Goal: Complete application form: Complete application form

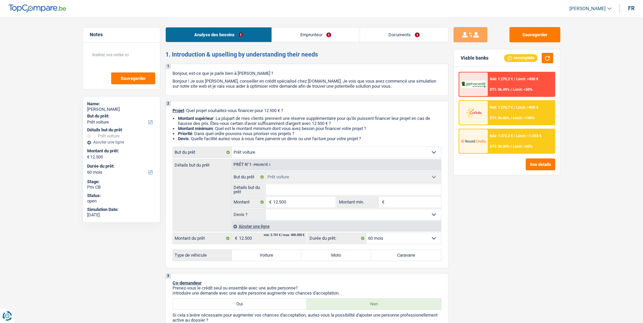
select select "car"
select select "60"
select select "car"
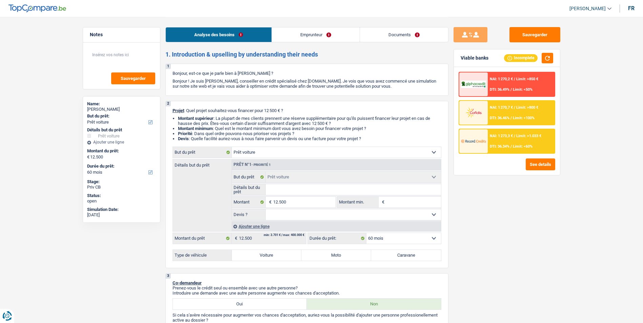
select select "60"
select select "invalid"
select select "disabilityPension"
select select "rents"
select select "car"
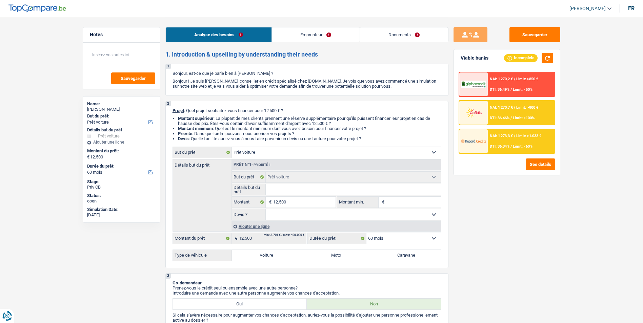
select select "car"
select select "60"
click at [374, 34] on link "Documents" at bounding box center [404, 34] width 88 height 15
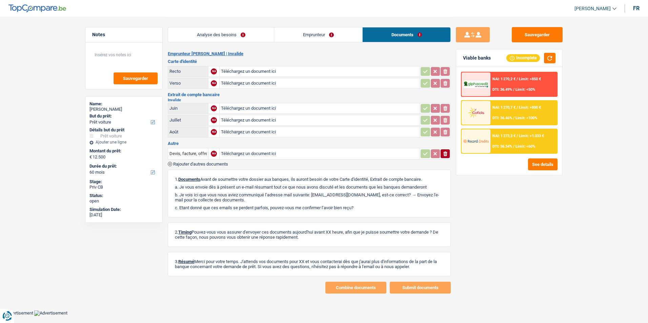
click at [261, 39] on link "Analyse des besoins" at bounding box center [221, 34] width 106 height 15
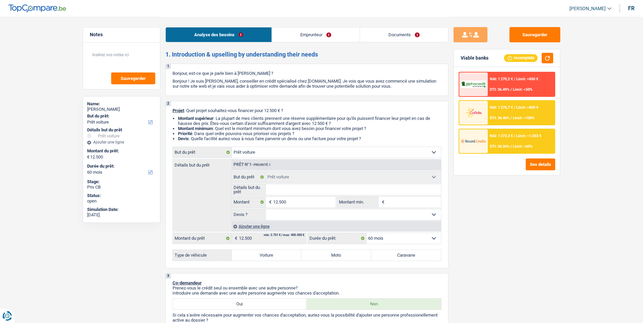
click at [304, 37] on link "Emprunteur" at bounding box center [316, 34] width 88 height 15
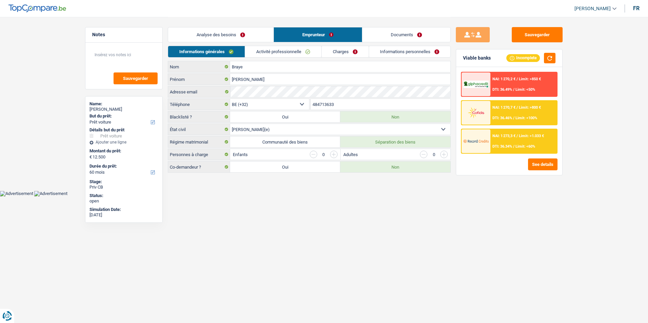
click at [378, 40] on link "Documents" at bounding box center [406, 34] width 88 height 15
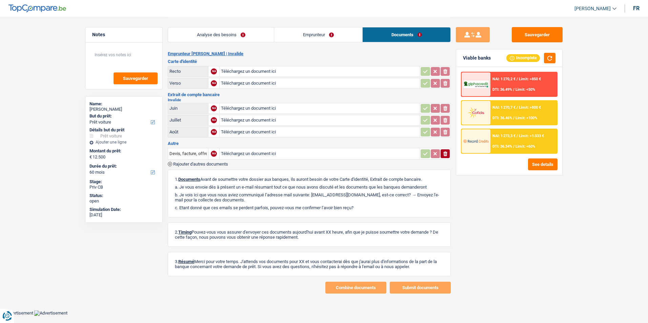
click at [334, 43] on div "Analyse des besoins Emprunteur Documents" at bounding box center [309, 31] width 283 height 29
click at [285, 34] on link "Emprunteur" at bounding box center [318, 34] width 88 height 15
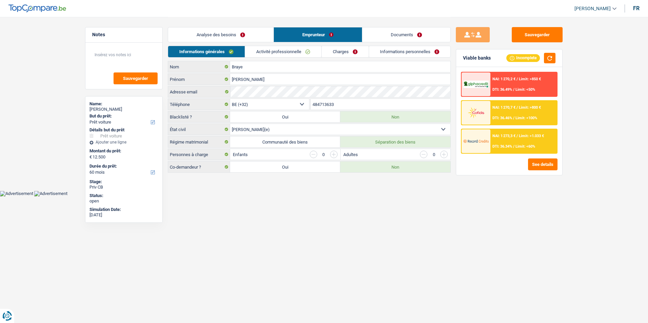
click at [239, 33] on link "Analyse des besoins" at bounding box center [220, 34] width 105 height 15
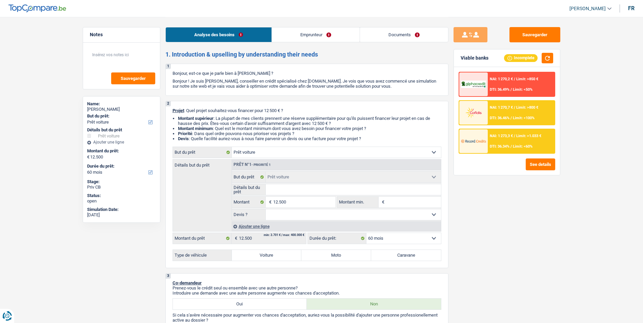
click at [294, 27] on div "Analyse des besoins Emprunteur Documents" at bounding box center [306, 31] width 283 height 29
click at [297, 42] on li "Emprunteur" at bounding box center [316, 34] width 88 height 15
click at [314, 33] on link "Emprunteur" at bounding box center [316, 34] width 88 height 15
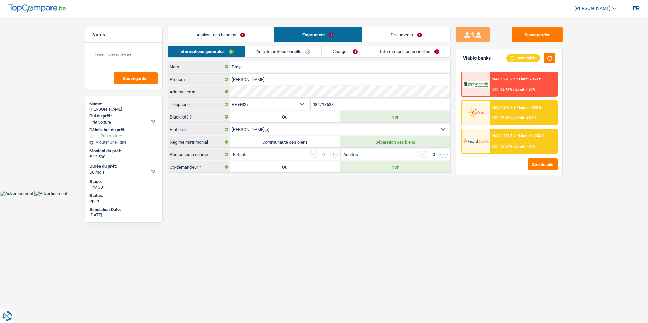
click at [338, 52] on link "Charges" at bounding box center [345, 51] width 47 height 11
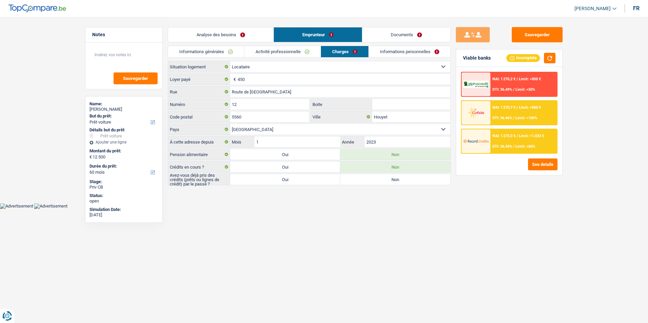
click at [294, 51] on link "Activité professionnelle" at bounding box center [282, 51] width 76 height 11
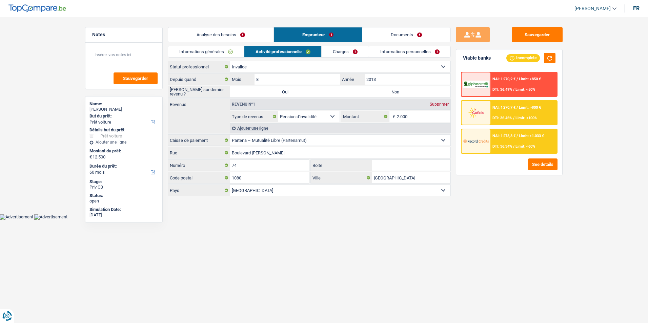
click at [394, 49] on link "Informations personnelles" at bounding box center [410, 51] width 82 height 11
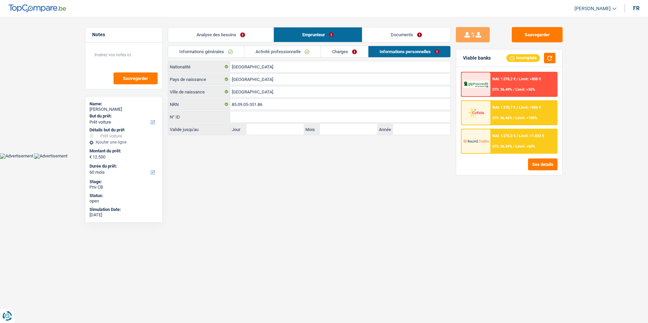
click at [390, 38] on link "Documents" at bounding box center [406, 34] width 88 height 15
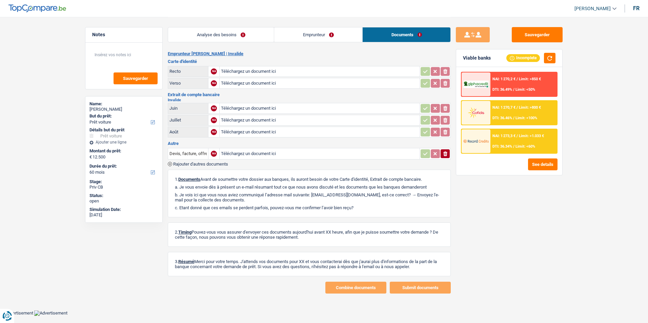
click at [254, 36] on link "Analyse des besoins" at bounding box center [221, 34] width 106 height 15
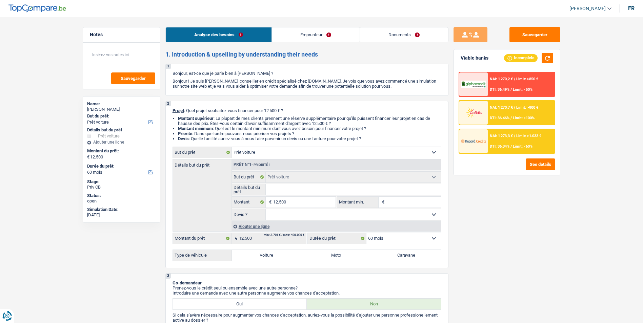
click at [270, 257] on label "Voiture" at bounding box center [267, 255] width 70 height 11
click at [270, 257] on input "Voiture" at bounding box center [267, 255] width 70 height 11
radio input "true"
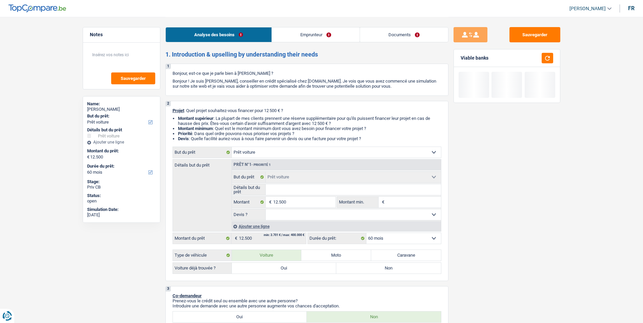
click at [285, 188] on input "Détails but du prêt" at bounding box center [353, 189] width 175 height 11
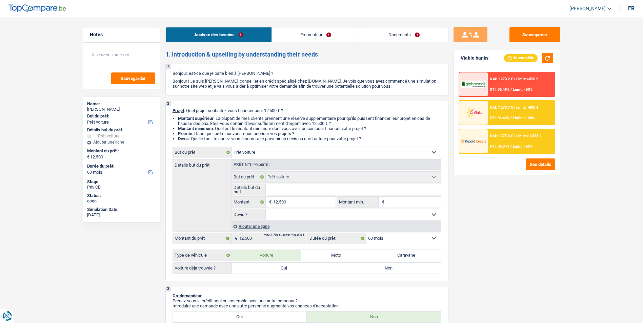
click at [341, 268] on label "Non" at bounding box center [388, 268] width 105 height 11
click at [341, 268] on input "Non" at bounding box center [388, 268] width 105 height 11
radio input "true"
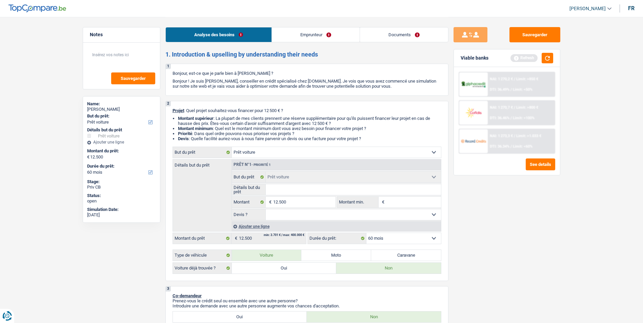
click at [291, 146] on div "2 Projet : Quel projet souhaitez-vous financer pour 12 500 € ? Montant supérieu…" at bounding box center [306, 191] width 283 height 180
click at [291, 149] on select "Confort maison: meubles, textile, peinture, électroménager, outillage non-profe…" at bounding box center [336, 152] width 209 height 11
select select "other"
click at [232, 147] on select "Confort maison: meubles, textile, peinture, électroménager, outillage non-profe…" at bounding box center [336, 152] width 209 height 11
select select "other"
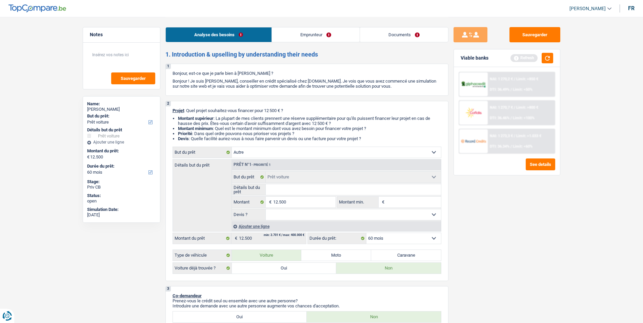
select select "other"
radio input "false"
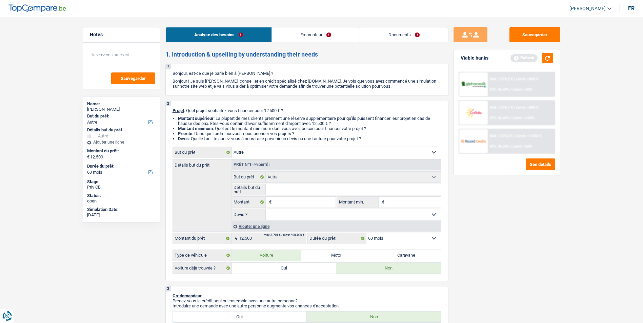
select select "car"
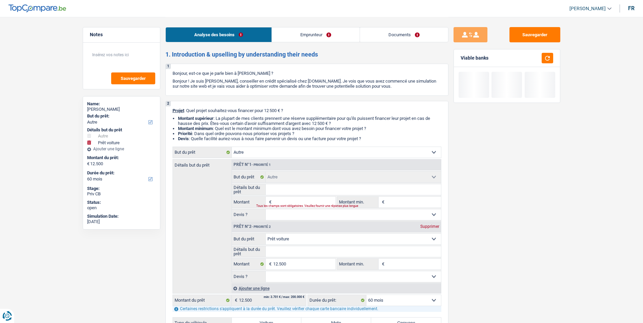
click at [283, 190] on input "Détails but du prêt" at bounding box center [353, 189] width 175 height 11
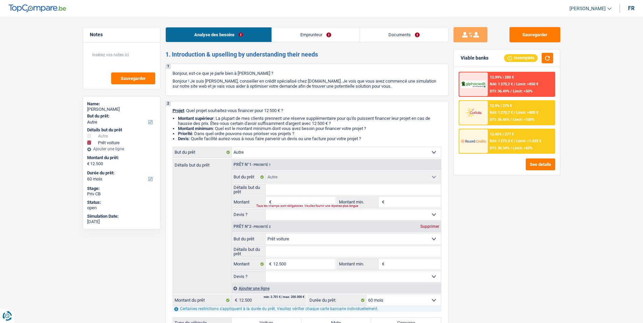
click at [290, 198] on input "Montant" at bounding box center [304, 202] width 62 height 11
type input "1"
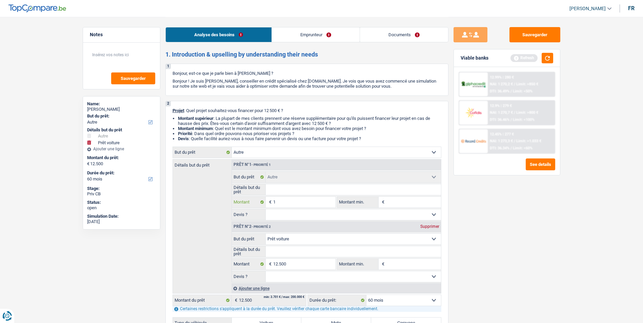
type input "12"
type input "125"
type input "1.250"
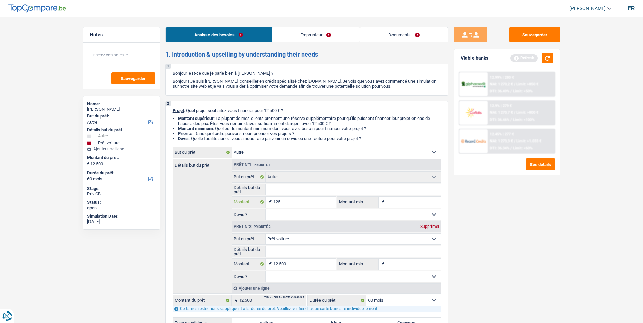
type input "1.250"
type input "12.500"
type input "25.000"
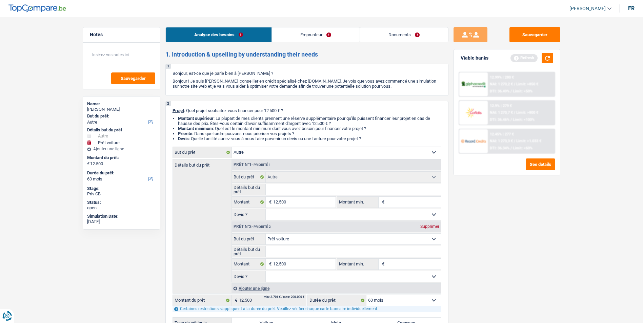
type input "25.000"
click at [434, 226] on div "Supprimer" at bounding box center [430, 227] width 22 height 4
type input "12.500"
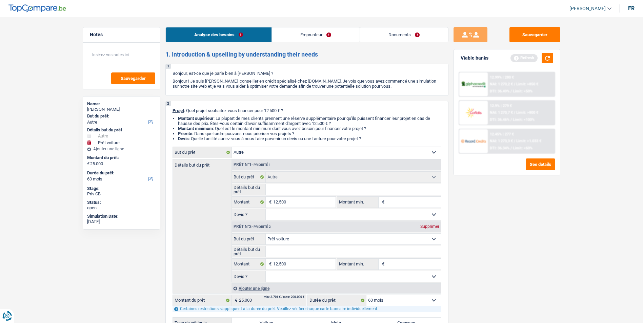
type input "12.500"
select select "60"
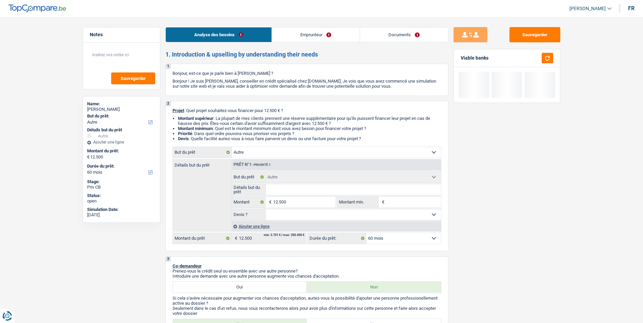
click at [287, 191] on input "Détails but du prêt" at bounding box center [353, 189] width 175 height 11
type input "V"
type input "Vo"
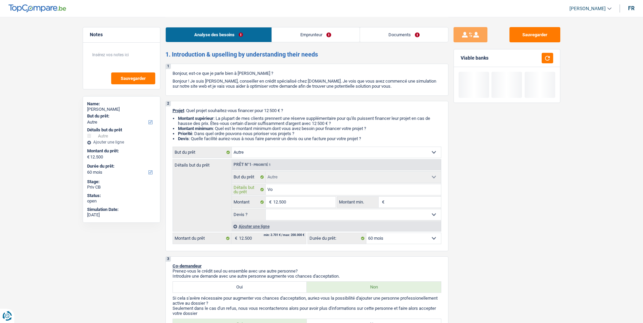
type input "Voi"
type input "Voit"
type input "Voitu"
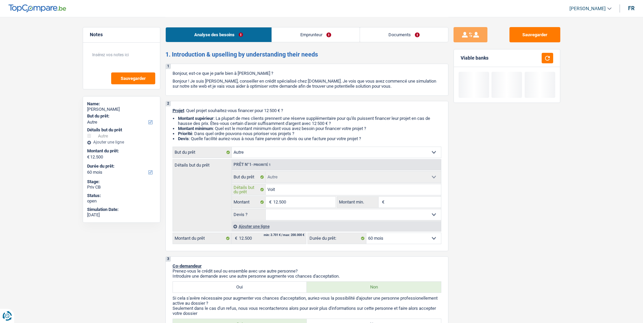
type input "Voitu"
type input "Voitur"
type input "Voiture"
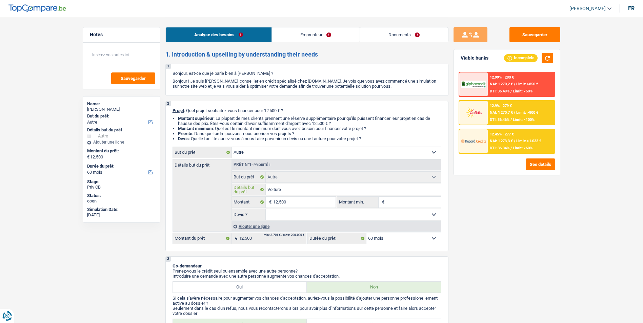
type input "Voiture"
type input "Voiture d"
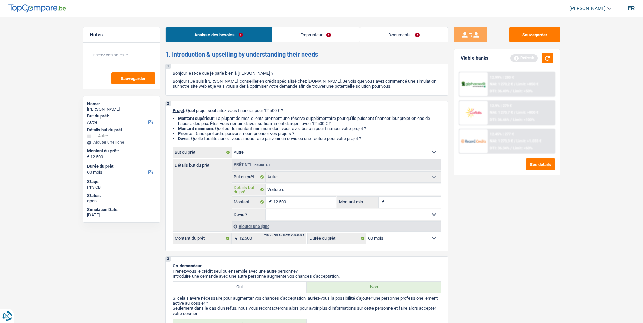
type input "Voiture d'"
type input "Voiture d'o"
type input "Voiture d'oc"
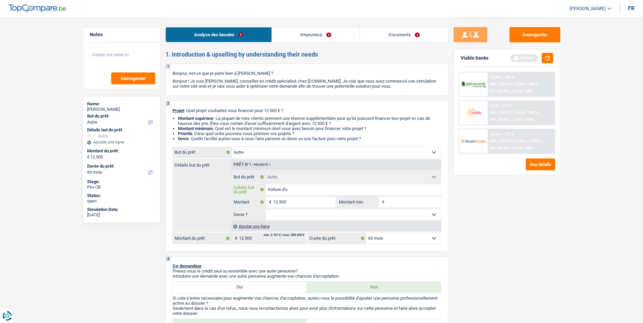
type input "Voiture d'oc"
type input "Voiture d'occ"
type input "Voiture d'occa"
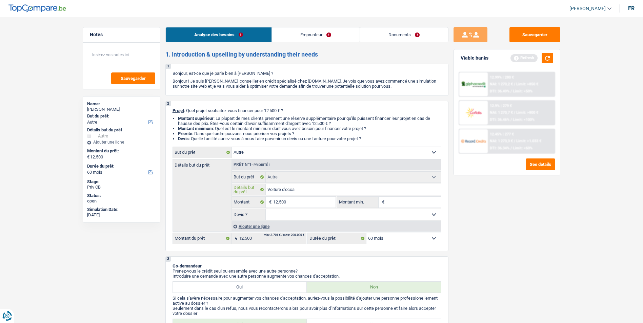
type input "Voiture d'occas"
type input "Voiture d'occasi"
type input "Voiture d'occasio"
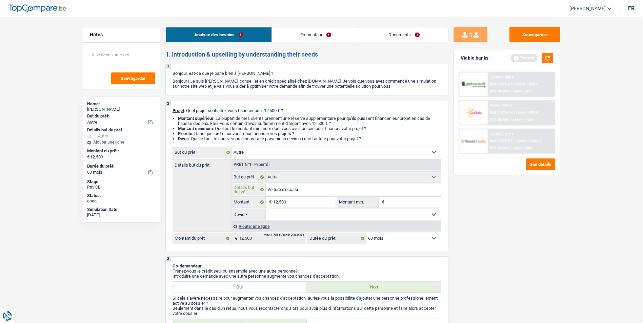
type input "Voiture d'occasio"
type input "Voiture d'occasion"
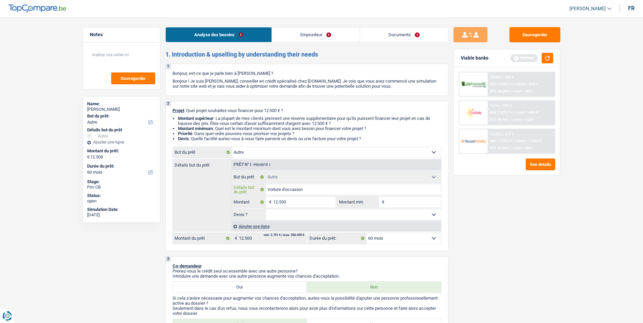
type input "Voiture d'occasion"
click at [338, 217] on select "Oui Non Non répondu Sélectionner une option" at bounding box center [353, 215] width 175 height 11
select select "false"
click at [266, 210] on select "Oui Non Non répondu Sélectionner une option" at bounding box center [353, 215] width 175 height 11
select select "false"
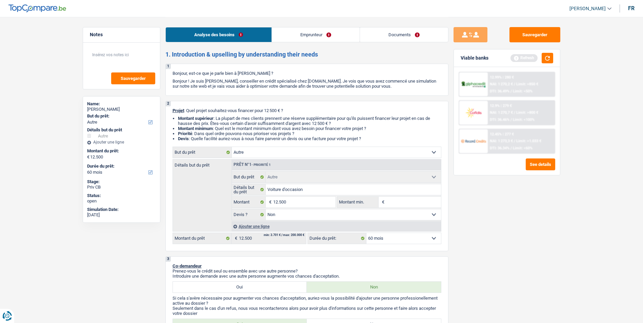
click at [412, 202] on input "Montant min." at bounding box center [413, 202] width 55 height 11
type input "1"
type input "10"
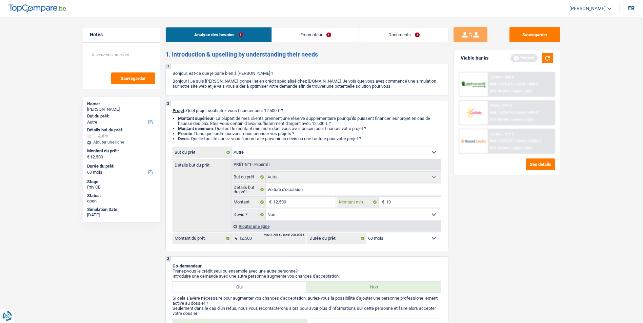
type input "100"
type input "1.000"
type input "10.001"
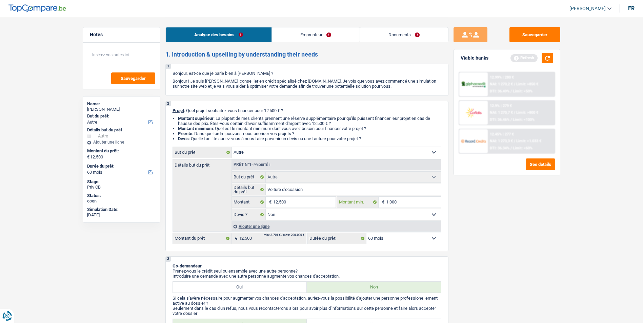
type input "10.001"
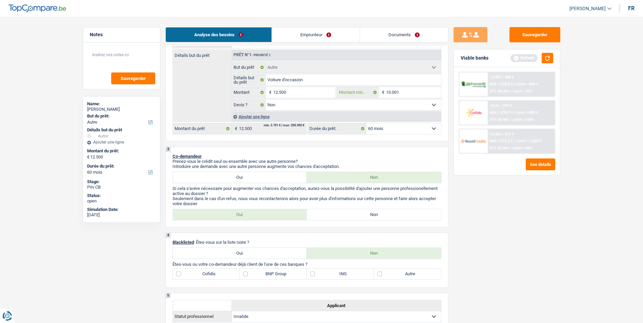
scroll to position [136, 0]
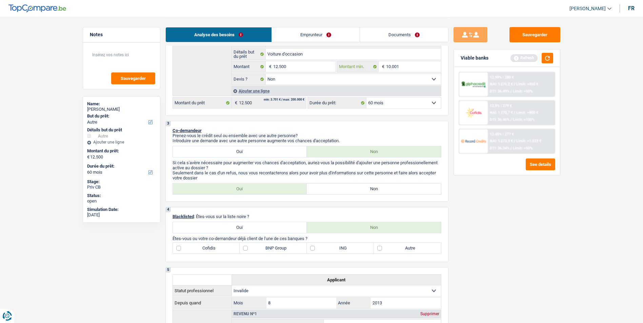
type input "10.001"
click at [331, 190] on label "Non" at bounding box center [374, 189] width 134 height 11
click at [331, 190] on input "Non" at bounding box center [374, 189] width 134 height 11
radio input "true"
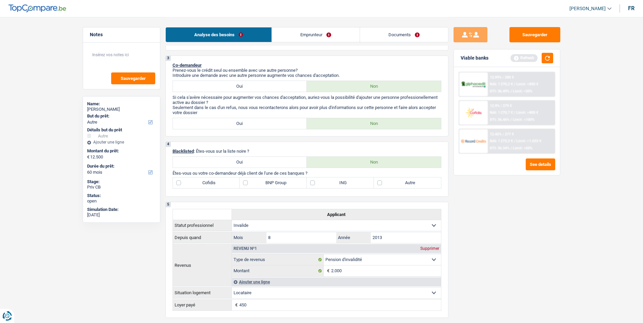
scroll to position [203, 0]
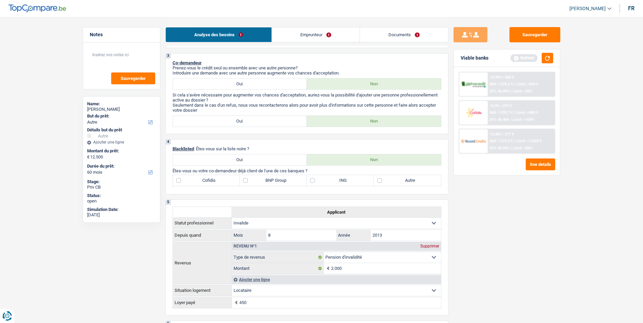
click at [378, 181] on label "Autre" at bounding box center [407, 180] width 67 height 11
click at [378, 181] on input "Autre" at bounding box center [407, 180] width 67 height 11
checkbox input "true"
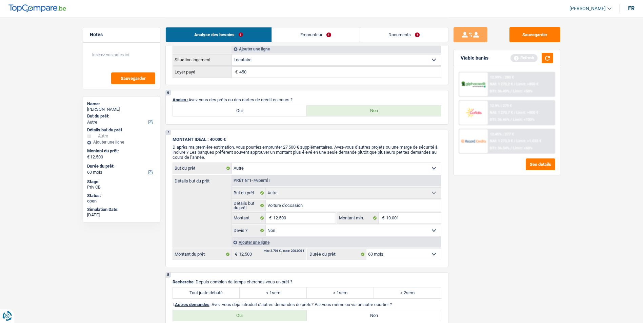
scroll to position [373, 0]
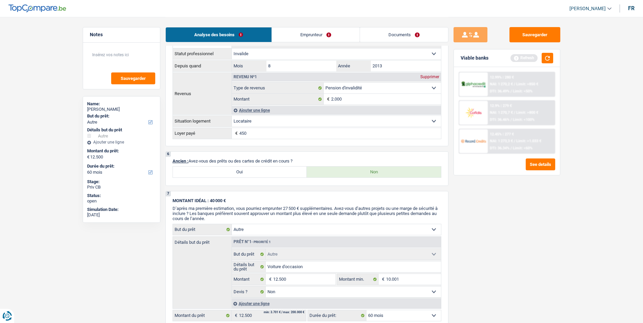
click at [299, 33] on link "Emprunteur" at bounding box center [316, 34] width 88 height 15
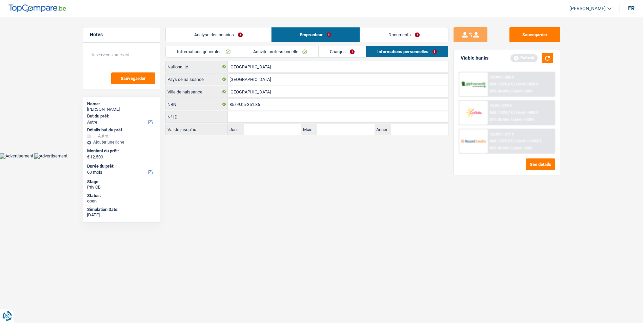
scroll to position [0, 0]
click at [217, 51] on link "Informations générales" at bounding box center [206, 51] width 76 height 11
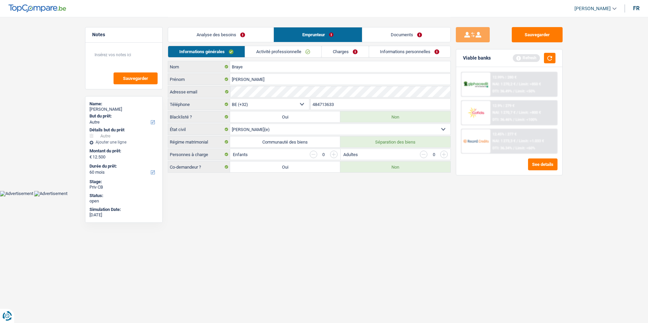
click at [333, 153] on input "button" at bounding box center [333, 154] width 7 height 7
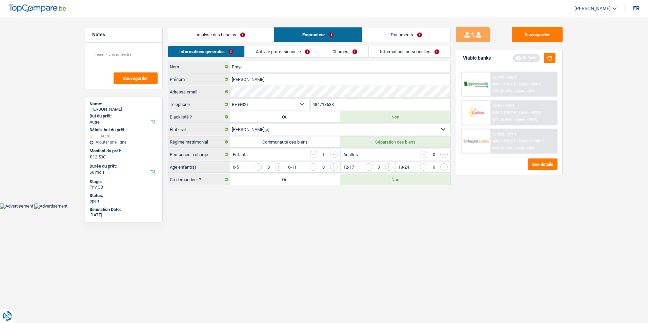
click at [316, 156] on input "button" at bounding box center [313, 154] width 7 height 7
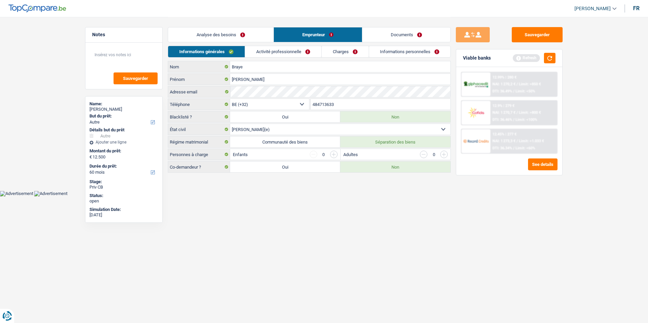
click at [292, 46] on link "Activité professionnelle" at bounding box center [283, 51] width 76 height 11
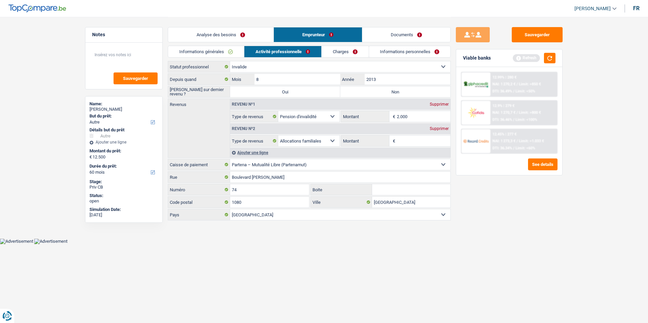
click at [364, 89] on label "Non" at bounding box center [395, 91] width 110 height 11
click at [364, 89] on input "Non" at bounding box center [395, 91] width 110 height 11
radio input "true"
click at [224, 51] on link "Informations générales" at bounding box center [206, 51] width 76 height 11
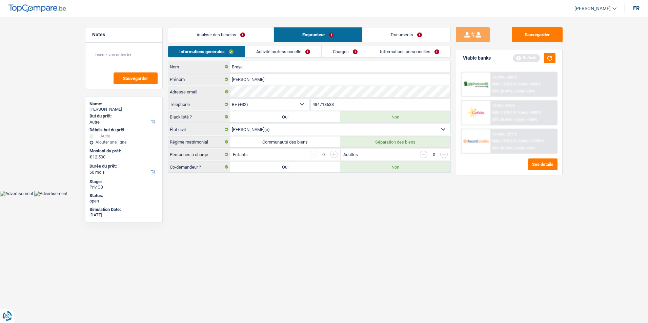
click at [308, 52] on link "Activité professionnelle" at bounding box center [283, 51] width 76 height 11
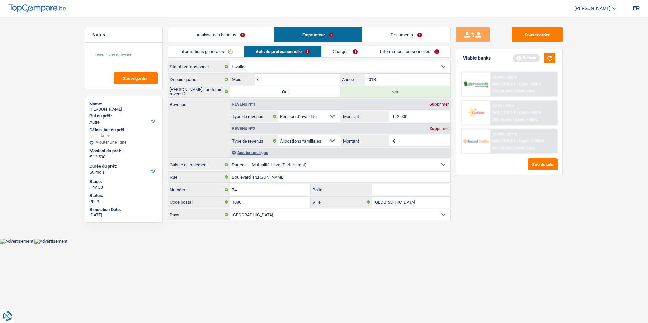
click at [441, 130] on div "Supprimer" at bounding box center [439, 129] width 22 height 4
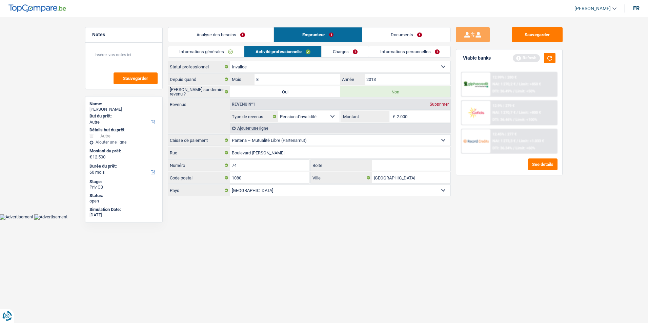
click at [352, 54] on link "Charges" at bounding box center [345, 51] width 47 height 11
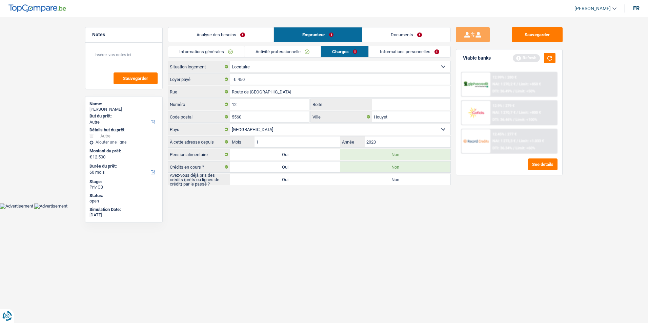
click at [294, 179] on label "Oui" at bounding box center [285, 179] width 110 height 11
click at [294, 179] on input "Oui" at bounding box center [285, 179] width 110 height 11
radio input "true"
click at [311, 90] on input "Route de [GEOGRAPHIC_DATA]" at bounding box center [340, 91] width 220 height 11
type input "Route de [GEOGRAPHIC_DATA]"
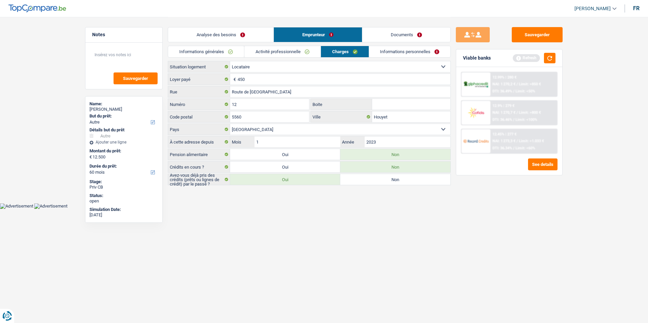
click at [394, 53] on link "Informations personnelles" at bounding box center [410, 51] width 82 height 11
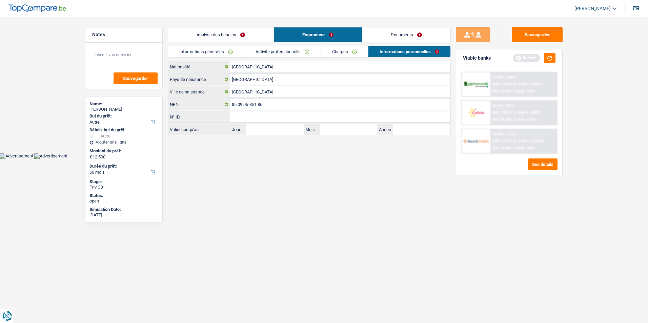
click at [387, 36] on link "Documents" at bounding box center [406, 34] width 88 height 15
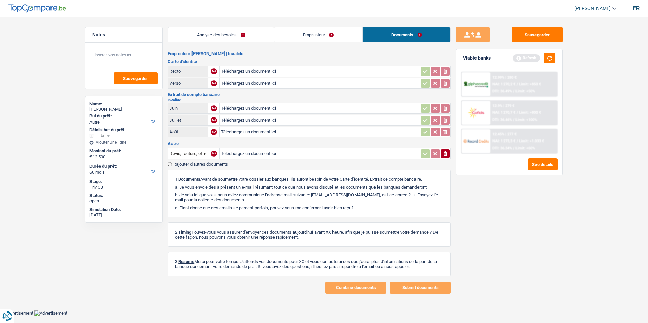
click at [266, 41] on link "Analyse des besoins" at bounding box center [221, 34] width 106 height 15
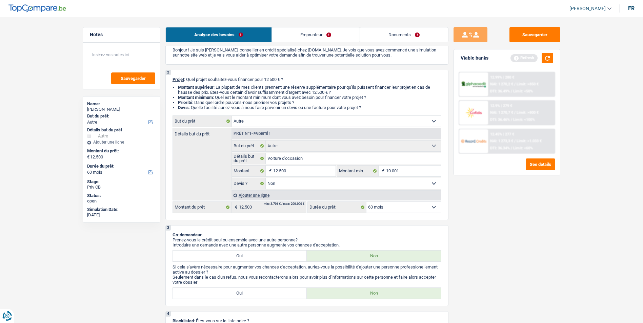
scroll to position [68, 0]
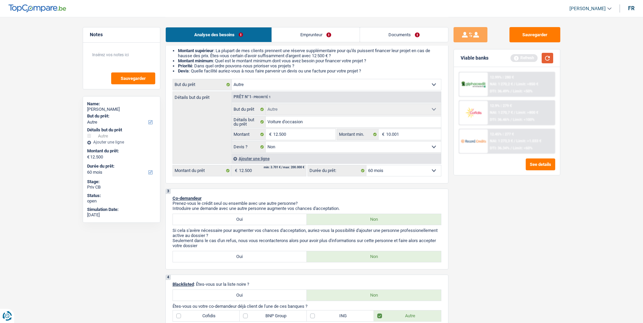
click at [546, 59] on button "button" at bounding box center [548, 58] width 12 height 11
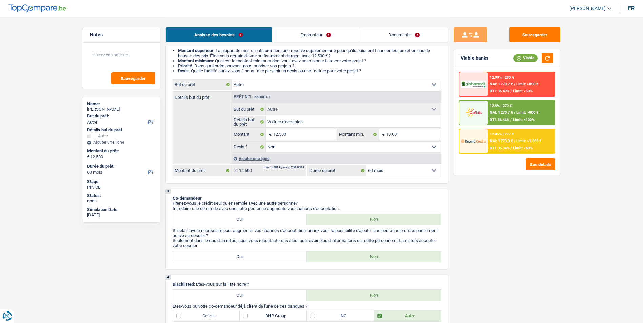
click at [387, 173] on select "12 mois 18 mois 24 mois 30 mois 36 mois 42 mois 48 mois 60 mois Sélectionner un…" at bounding box center [404, 170] width 75 height 11
click at [367, 165] on select "12 mois 18 mois 24 mois 30 mois 36 mois 42 mois 48 mois 60 mois Sélectionner un…" at bounding box center [404, 170] width 75 height 11
click at [396, 172] on select "12 mois 18 mois 24 mois 30 mois 36 mois 42 mois 48 mois 60 mois Sélectionner un…" at bounding box center [404, 170] width 75 height 11
click at [367, 165] on select "12 mois 18 mois 24 mois 30 mois 36 mois 42 mois 48 mois 60 mois Sélectionner un…" at bounding box center [404, 170] width 75 height 11
click at [516, 141] on div "NAI: 1 273,3 € / Limit: >1.033 €" at bounding box center [516, 141] width 52 height 4
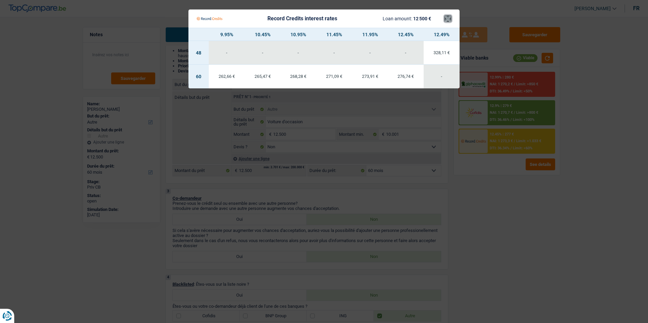
click at [446, 20] on button "×" at bounding box center [448, 18] width 7 height 7
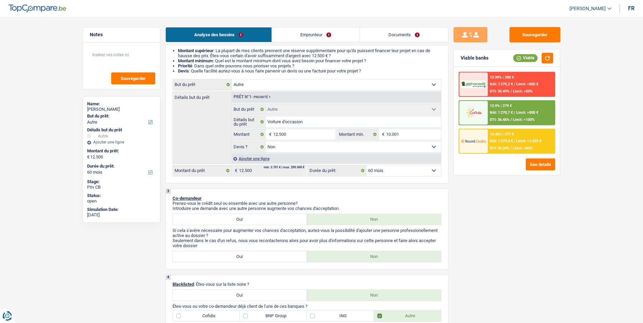
click at [510, 118] on span "DTI: 36.46%" at bounding box center [500, 120] width 20 height 4
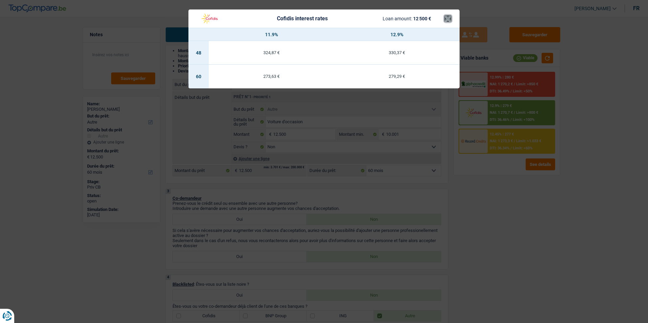
click at [446, 22] on button "×" at bounding box center [448, 18] width 7 height 7
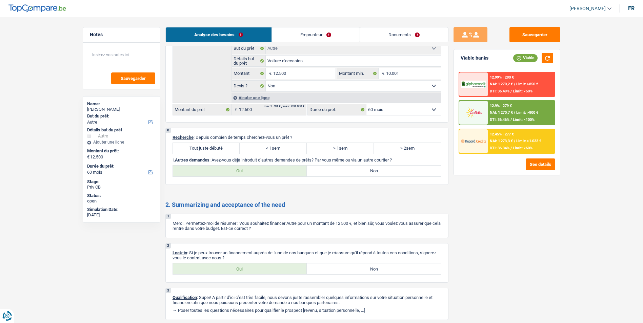
scroll to position [603, 0]
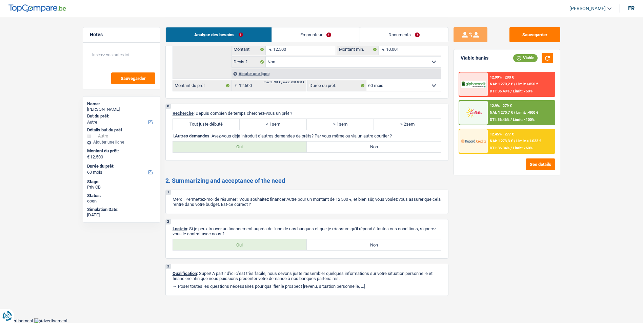
click at [227, 124] on label "Tout juste débuté" at bounding box center [206, 124] width 67 height 11
click at [227, 124] on input "Tout juste débuté" at bounding box center [206, 124] width 67 height 11
radio input "true"
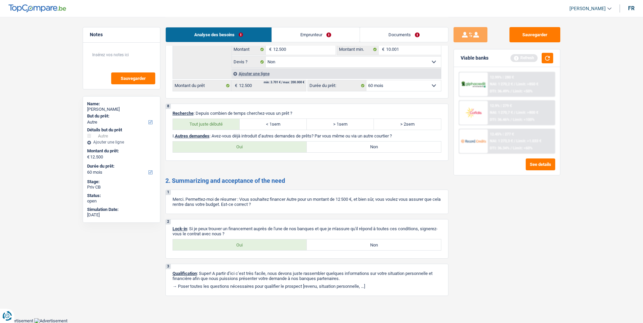
click at [319, 150] on label "Non" at bounding box center [374, 147] width 134 height 11
click at [319, 150] on input "Non" at bounding box center [374, 147] width 134 height 11
radio input "true"
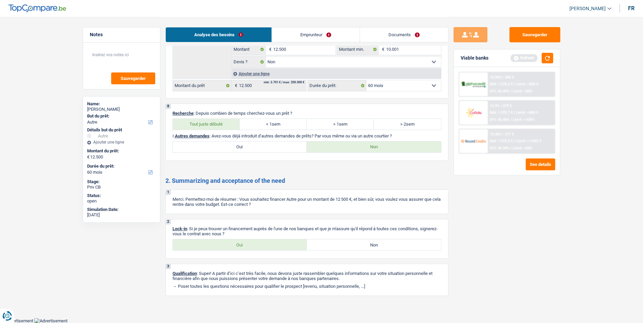
click at [265, 246] on label "Oui" at bounding box center [240, 245] width 134 height 11
click at [265, 246] on input "Oui" at bounding box center [240, 245] width 134 height 11
radio input "true"
click at [517, 31] on button "Sauvegarder" at bounding box center [535, 34] width 51 height 15
click at [544, 58] on button "button" at bounding box center [548, 58] width 12 height 11
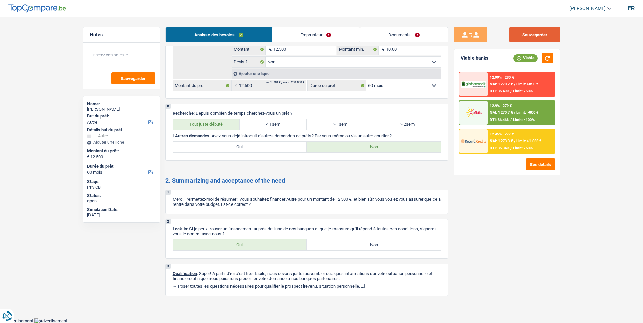
click at [528, 34] on button "Sauvegarder" at bounding box center [535, 34] width 51 height 15
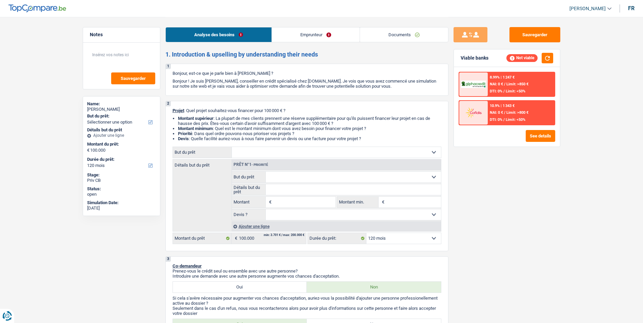
select select "120"
click at [311, 38] on link "Emprunteur" at bounding box center [316, 34] width 88 height 15
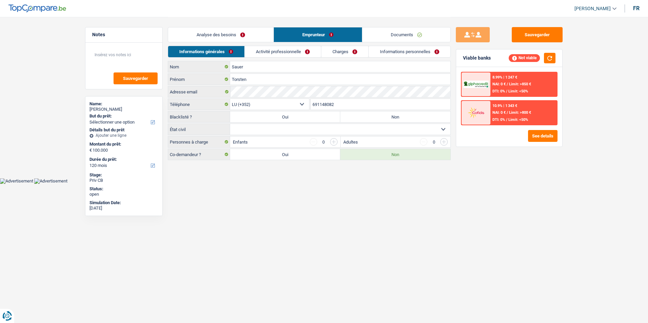
click at [393, 36] on link "Documents" at bounding box center [406, 34] width 88 height 15
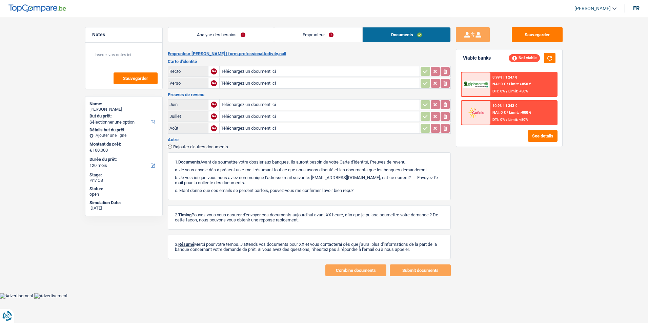
click at [334, 35] on link "Emprunteur" at bounding box center [318, 34] width 88 height 15
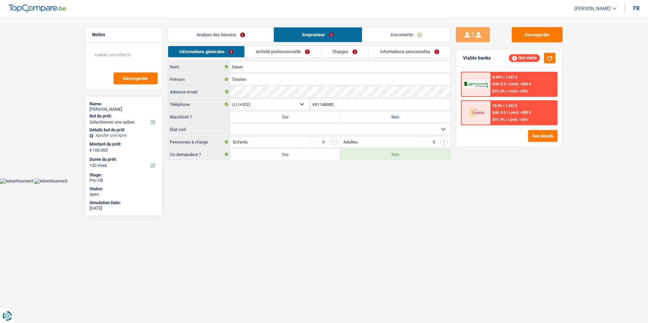
click at [240, 36] on link "Analyse des besoins" at bounding box center [220, 34] width 105 height 15
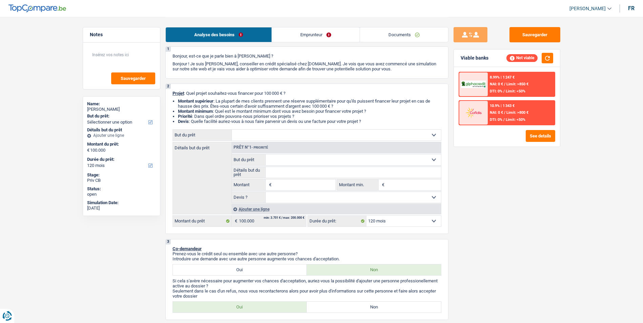
scroll to position [34, 0]
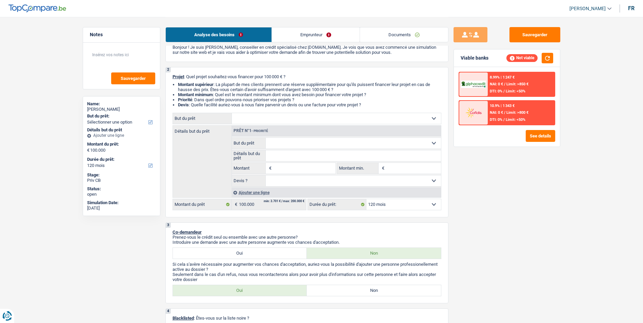
click at [261, 120] on select "Confort maison: meubles, textile, peinture, électroménager, outillage non-profe…" at bounding box center [336, 118] width 209 height 11
select select "familyDebt"
click at [232, 113] on select "Confort maison: meubles, textile, peinture, électroménager, outillage non-profe…" at bounding box center [336, 118] width 209 height 11
select select "familyDebt"
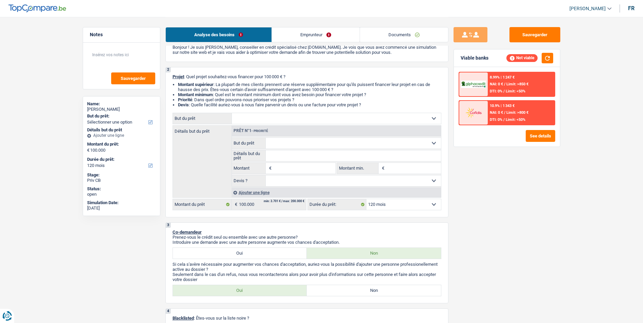
type input "100.000"
select select "familyDebt"
type input "100.000"
select select "familyDebt"
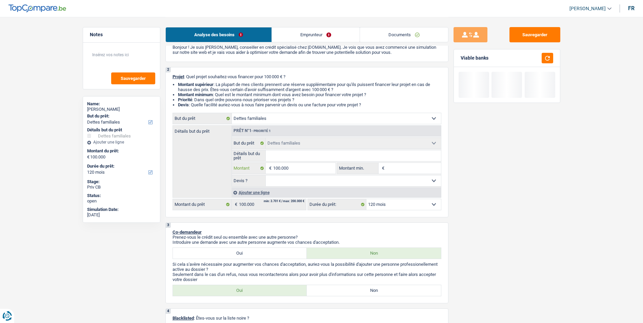
click at [297, 165] on input "100.000" at bounding box center [304, 168] width 62 height 11
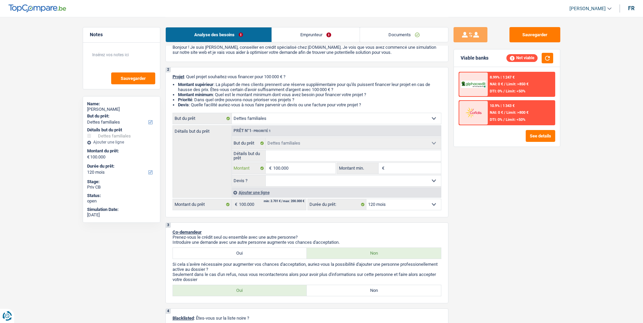
type input "10.000"
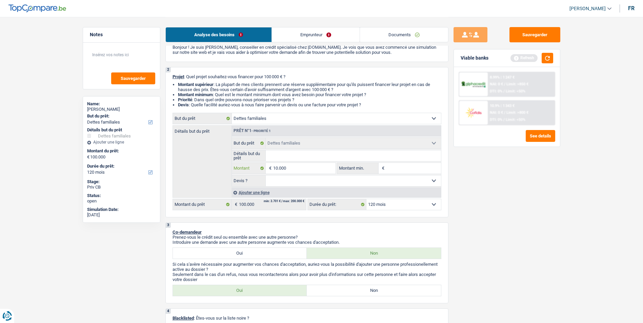
type input "1.000"
type input "100"
type input "10"
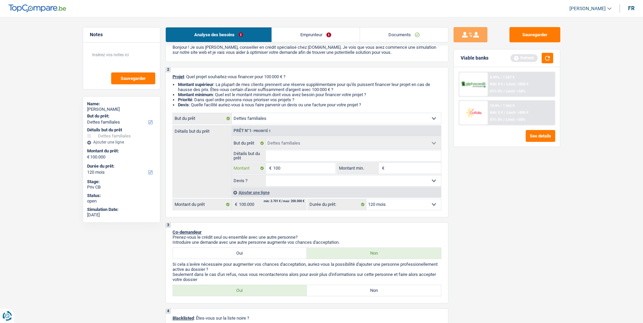
type input "10"
type input "1"
type input "8"
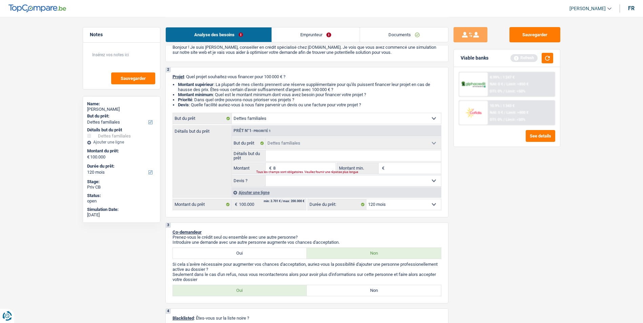
type input "80"
type input "800"
type input "8.000"
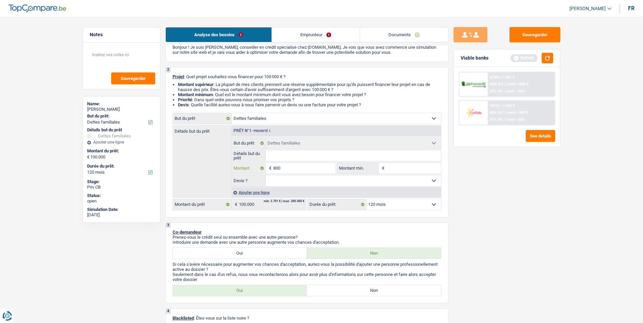
type input "8.000"
type input "80.000"
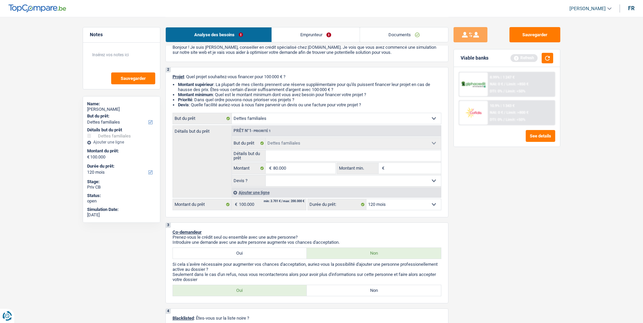
select select "144"
type input "80.000"
select select "144"
type input "80.000"
select select "144"
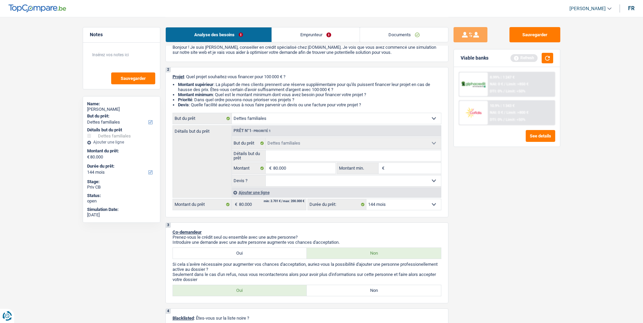
click at [334, 179] on select "Oui Non Non répondu Sélectionner une option" at bounding box center [353, 181] width 175 height 11
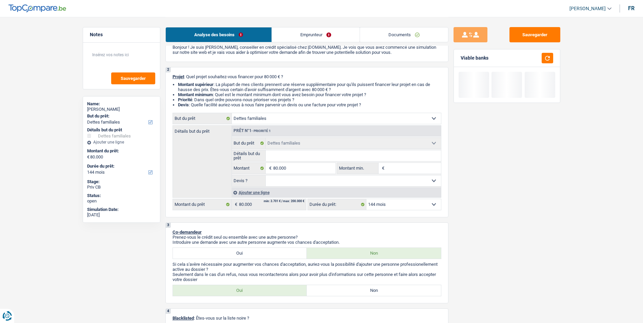
select select "false"
click at [266, 176] on select "Oui Non Non répondu Sélectionner une option" at bounding box center [353, 181] width 175 height 11
select select "false"
click at [400, 170] on input "Montant min." at bounding box center [413, 168] width 55 height 11
type input "8"
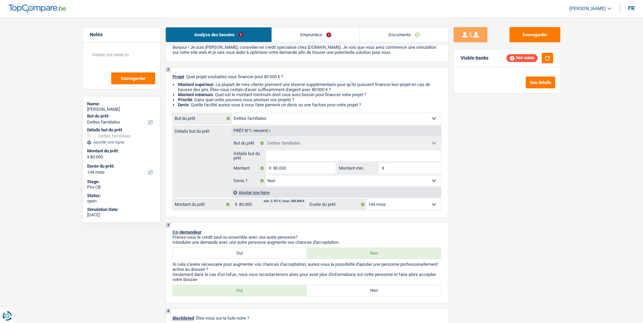
type input "8"
type input "80"
type input "800"
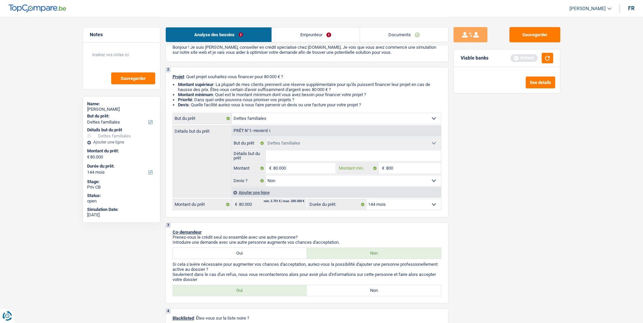
type input "8.000"
type input "80.000"
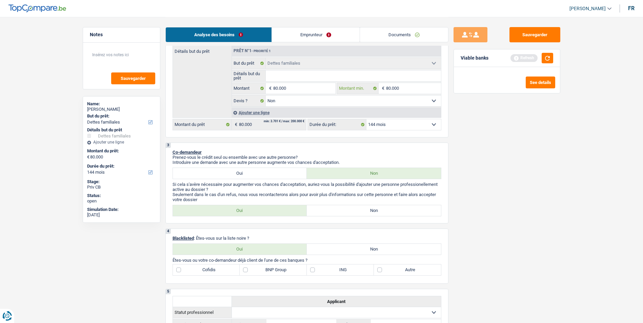
scroll to position [102, 0]
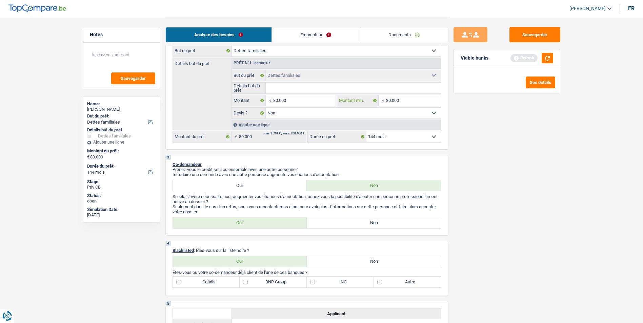
type input "80.000"
click at [311, 39] on link "Emprunteur" at bounding box center [316, 34] width 88 height 15
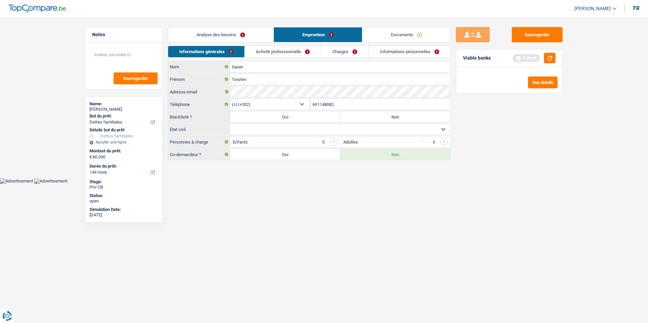
click at [292, 127] on select "Célibataire Marié(e) Cohabitant(e) légal(e) Divorcé(e) Veuf(ve) Séparé (de fait…" at bounding box center [340, 129] width 220 height 11
click at [230, 124] on select "Célibataire Marié(e) Cohabitant(e) légal(e) Divorcé(e) Veuf(ve) Séparé (de fait…" at bounding box center [340, 129] width 220 height 11
click at [288, 132] on select "Célibataire Marié(e) Cohabitant(e) légal(e) Divorcé(e) Veuf(ve) Séparé (de fait…" at bounding box center [340, 129] width 220 height 11
select select "married"
click at [230, 124] on select "Célibataire Marié(e) Cohabitant(e) légal(e) Divorcé(e) Veuf(ve) Séparé (de fait…" at bounding box center [340, 129] width 220 height 11
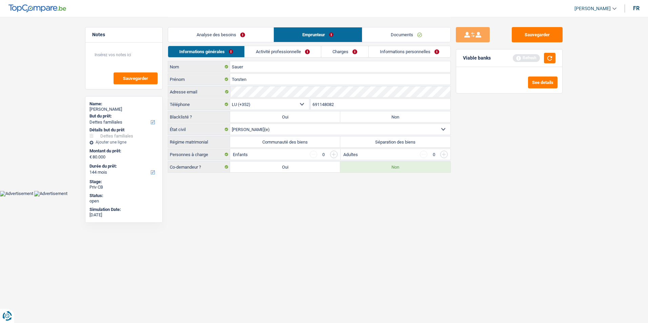
click at [368, 141] on label "Séparation des biens" at bounding box center [395, 142] width 110 height 11
click at [368, 141] on input "Séparation des biens" at bounding box center [395, 142] width 110 height 11
radio input "true"
click at [255, 36] on link "Analyse des besoins" at bounding box center [220, 34] width 105 height 15
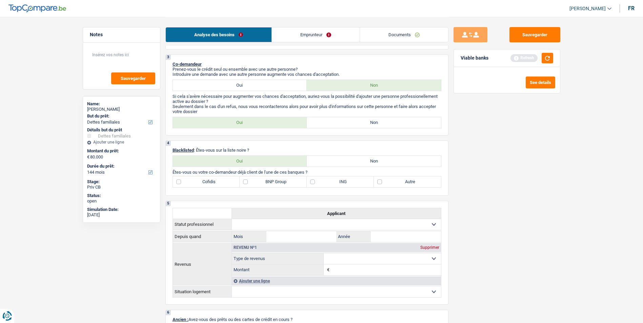
scroll to position [203, 0]
click at [358, 123] on label "Non" at bounding box center [374, 121] width 134 height 11
click at [358, 123] on input "Non" at bounding box center [374, 121] width 134 height 11
radio input "true"
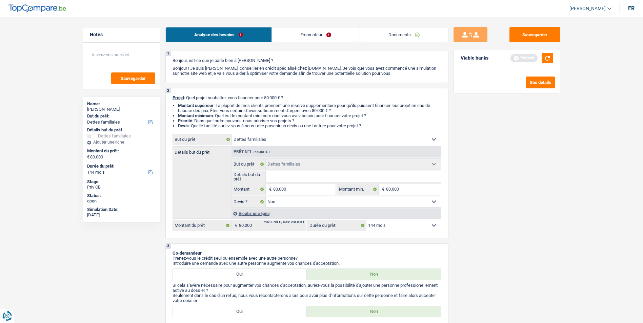
scroll to position [0, 0]
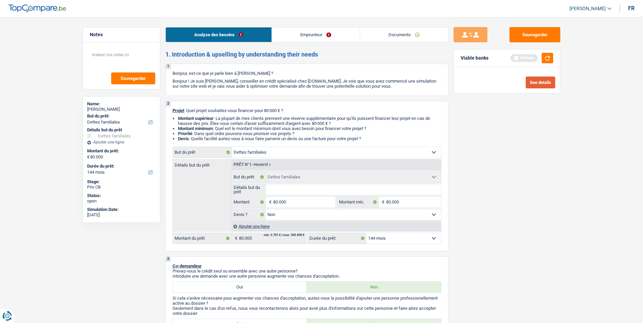
click at [533, 82] on button "See details" at bounding box center [540, 83] width 29 height 12
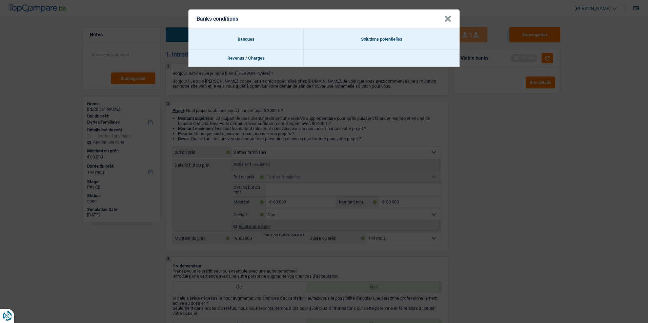
click at [446, 20] on button "×" at bounding box center [448, 19] width 7 height 7
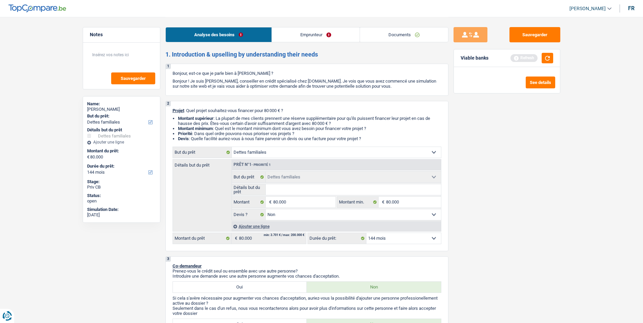
click at [329, 190] on input "Détails but du prêt" at bounding box center [353, 189] width 175 height 11
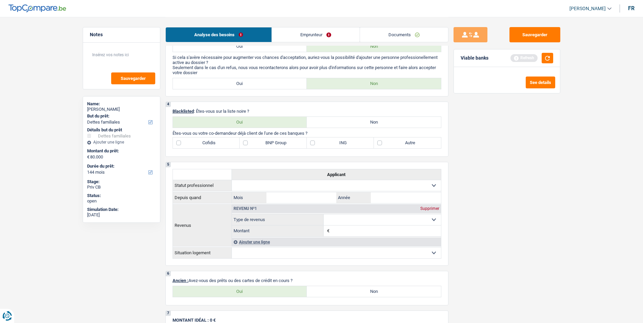
scroll to position [237, 0]
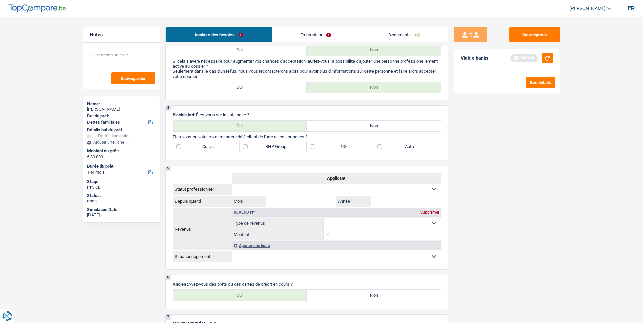
click at [342, 233] on input "Montant" at bounding box center [386, 235] width 110 height 11
click at [357, 218] on select "Allocation d'handicap Allocations chômage Allocations familiales Chèques repas …" at bounding box center [382, 223] width 117 height 11
select select "netSalary"
click at [324, 218] on select "Allocation d'handicap Allocations chômage Allocations familiales Chèques repas …" at bounding box center [382, 223] width 117 height 11
click at [341, 231] on input "Montant" at bounding box center [386, 235] width 110 height 11
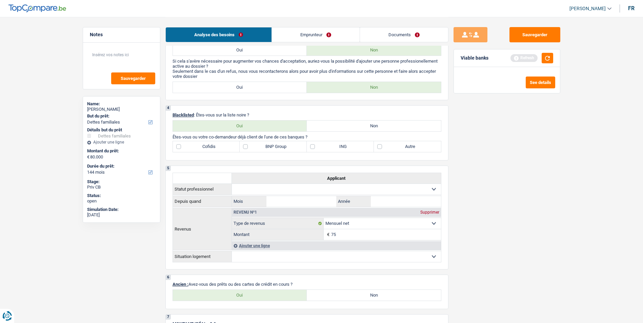
type input "7"
type input "6.500"
click at [547, 58] on button "button" at bounding box center [548, 58] width 12 height 11
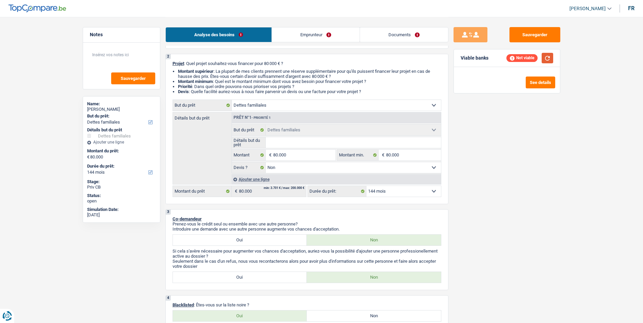
scroll to position [0, 0]
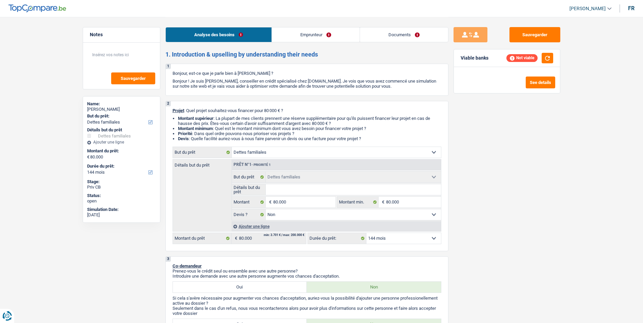
click at [390, 239] on select "12 mois 18 mois 24 mois 30 mois 36 mois 42 mois 48 mois 60 mois 72 mois 84 mois…" at bounding box center [404, 238] width 75 height 11
select select "120"
click at [367, 233] on select "12 mois 18 mois 24 mois 30 mois 36 mois 42 mois 48 mois 60 mois 72 mois 84 mois…" at bounding box center [404, 238] width 75 height 11
select select "120"
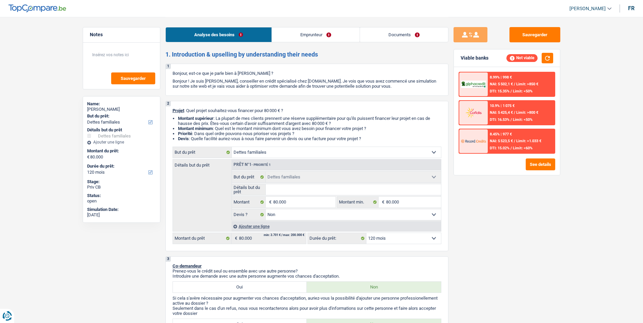
click at [497, 138] on div "8.45% | 977 € NAI: 5 523,5 € / Limit: >1.033 € DTI: 15.02% / Limit: <60%" at bounding box center [521, 142] width 67 height 24
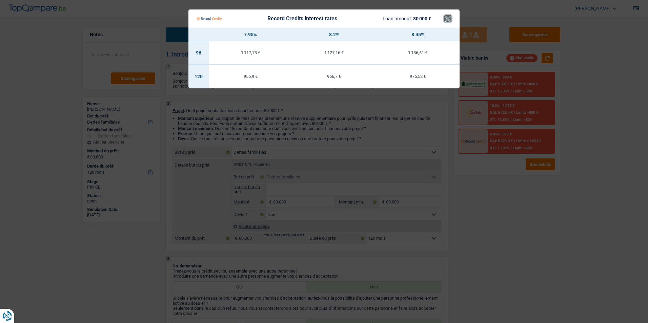
click at [450, 20] on button "×" at bounding box center [448, 18] width 7 height 7
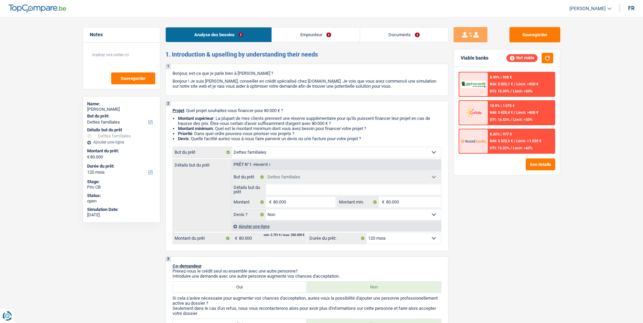
click at [506, 106] on div "10.9% | 1 075 €" at bounding box center [502, 106] width 25 height 4
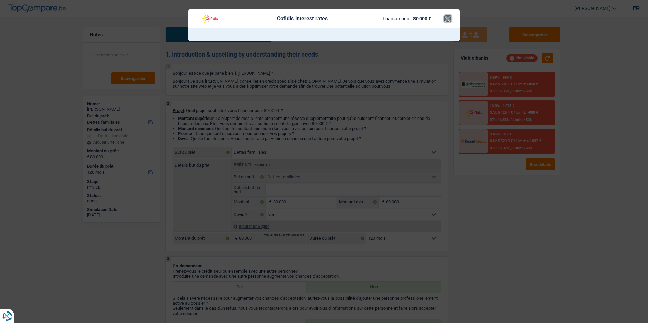
click at [448, 18] on button "×" at bounding box center [448, 18] width 7 height 7
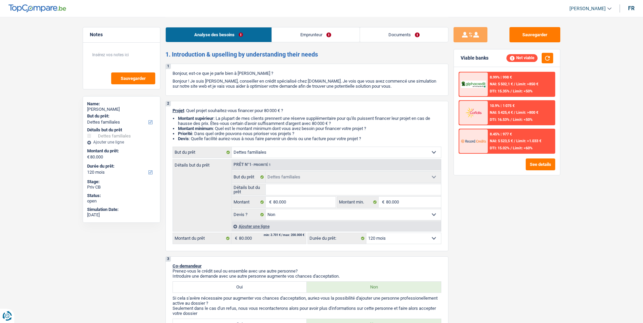
click at [506, 81] on div "8.99% | 998 € NAI: 5 502,1 € / Limit: >850 € DTI: 15.35% / Limit: <50%" at bounding box center [521, 85] width 67 height 24
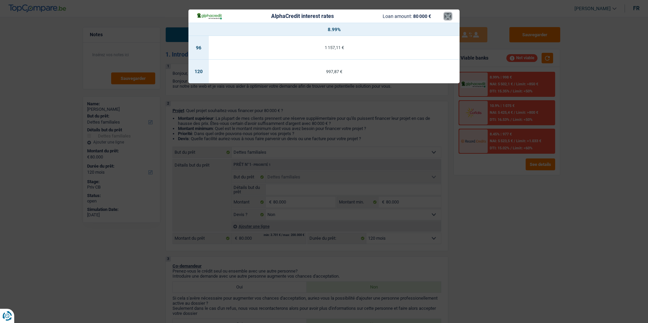
click at [447, 16] on button "×" at bounding box center [448, 16] width 7 height 7
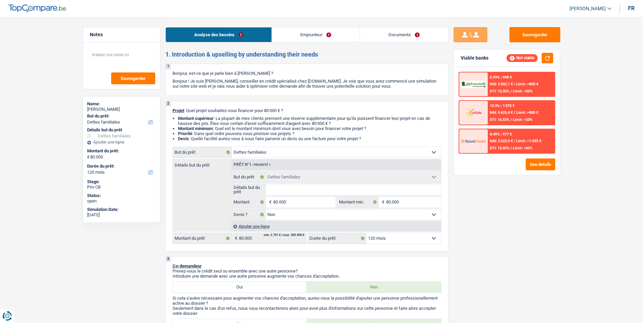
click at [500, 136] on div "8.45% | 977 €" at bounding box center [501, 134] width 22 height 4
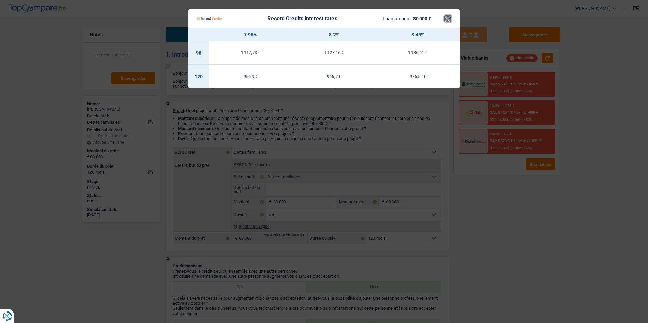
click at [447, 21] on button "×" at bounding box center [448, 18] width 7 height 7
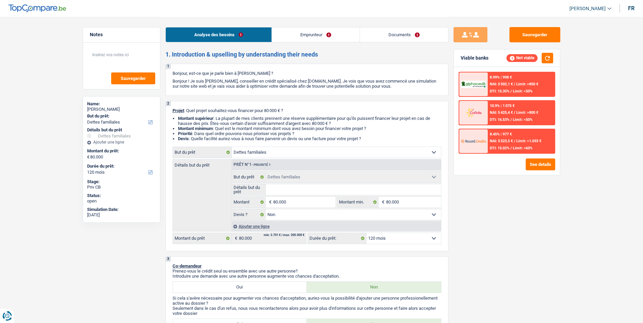
click at [509, 74] on div "8.99% | 998 € NAI: 5 502,1 € / Limit: >850 € DTI: 15.35% / Limit: <50%" at bounding box center [521, 85] width 67 height 24
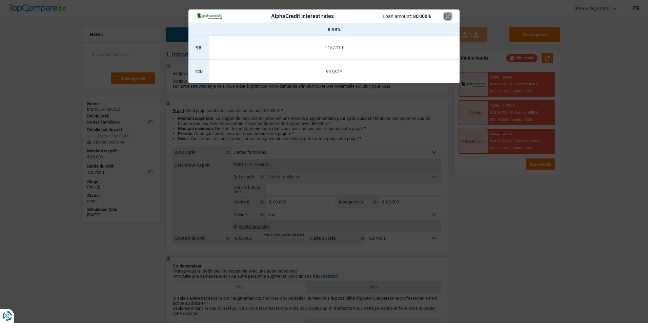
click at [449, 17] on button "×" at bounding box center [448, 16] width 7 height 7
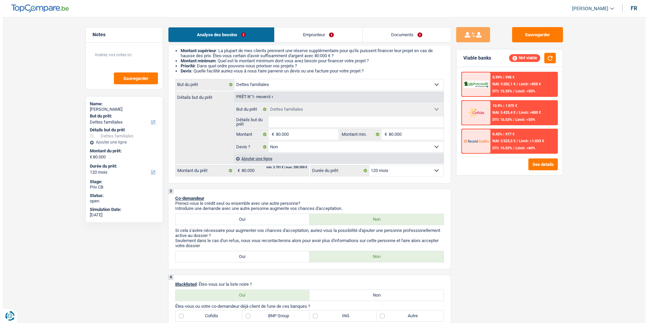
scroll to position [102, 0]
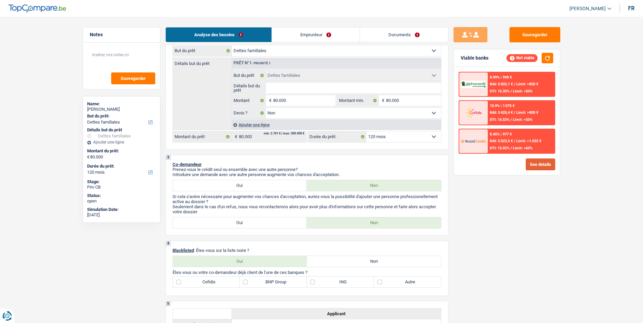
click at [533, 166] on button "See details" at bounding box center [540, 165] width 29 height 12
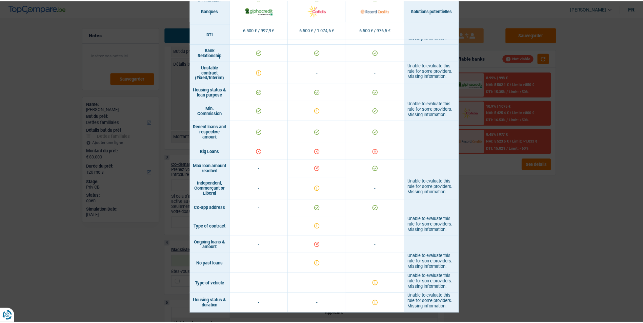
scroll to position [304, 0]
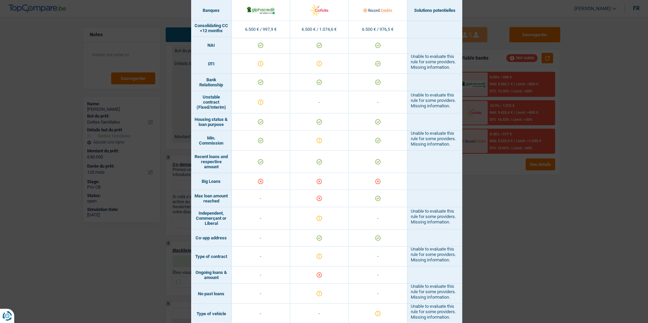
click at [527, 244] on div "Banks conditions × Banques Solutions potentielles Revenus / Charges 6.500 € / 9…" at bounding box center [324, 161] width 648 height 323
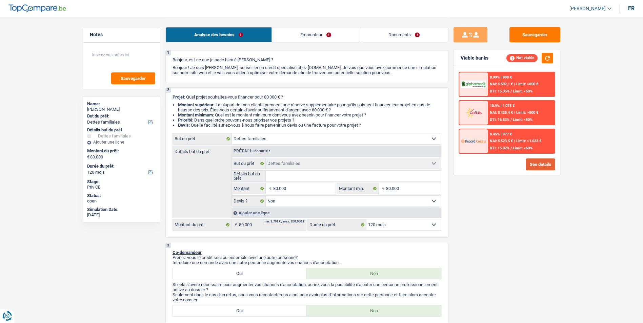
scroll to position [0, 0]
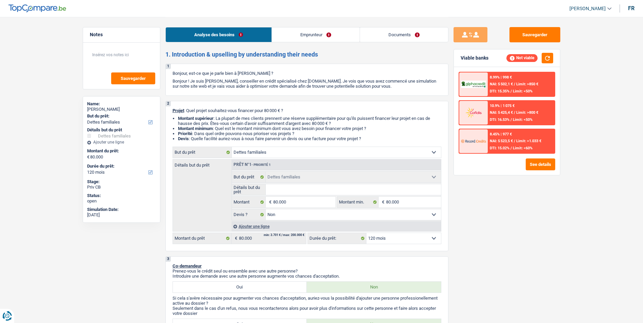
drag, startPoint x: 272, startPoint y: 66, endPoint x: 219, endPoint y: 101, distance: 63.1
click at [219, 101] on div "2 Projet : Quel projet souhaitez-vous financer pour 80 000 € ? Montant supérieu…" at bounding box center [306, 176] width 283 height 151
click at [515, 138] on div "8.45% | 977 € NAI: 5 523,5 € / Limit: >1.033 € DTI: 15.02% / Limit: <60%" at bounding box center [521, 142] width 67 height 24
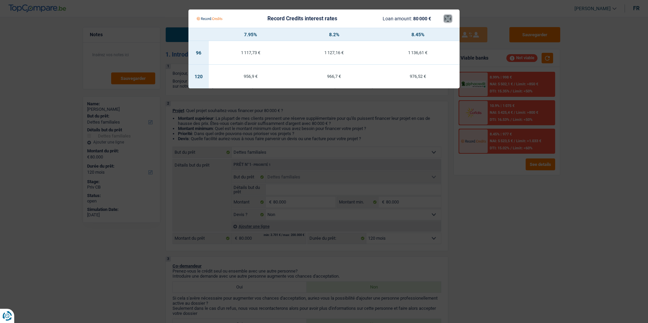
click at [447, 17] on button "×" at bounding box center [448, 18] width 7 height 7
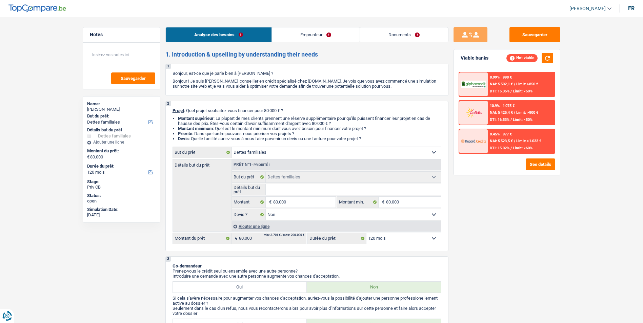
click at [518, 84] on span "Limit: >850 €" at bounding box center [527, 84] width 22 height 4
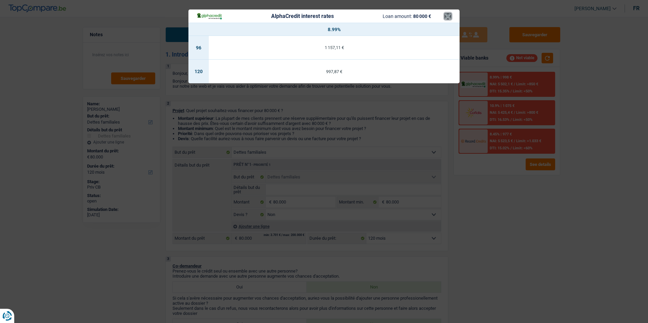
click at [447, 16] on button "×" at bounding box center [448, 16] width 7 height 7
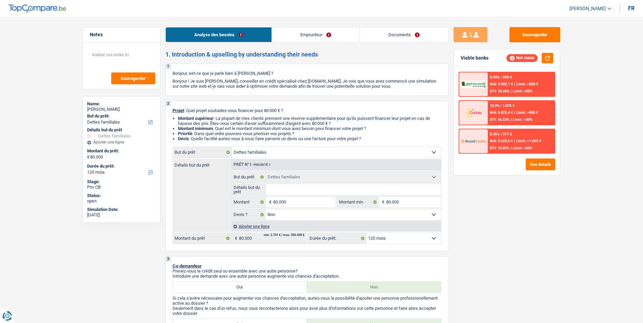
click at [332, 27] on link "Emprunteur" at bounding box center [316, 34] width 88 height 15
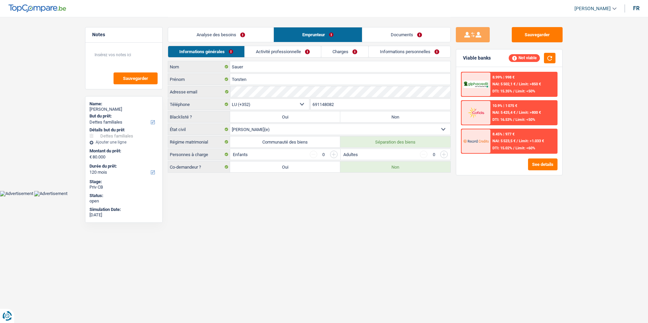
click at [288, 51] on link "Activité professionnelle" at bounding box center [283, 51] width 76 height 11
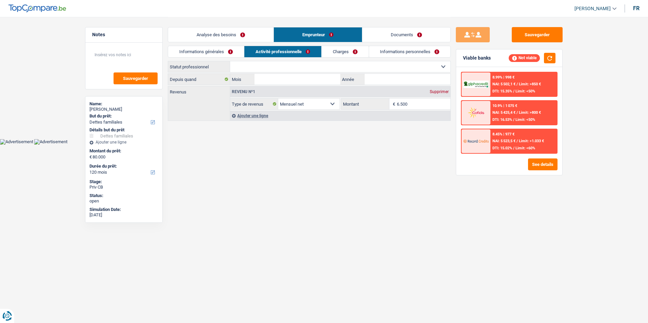
click at [346, 52] on link "Charges" at bounding box center [345, 51] width 47 height 11
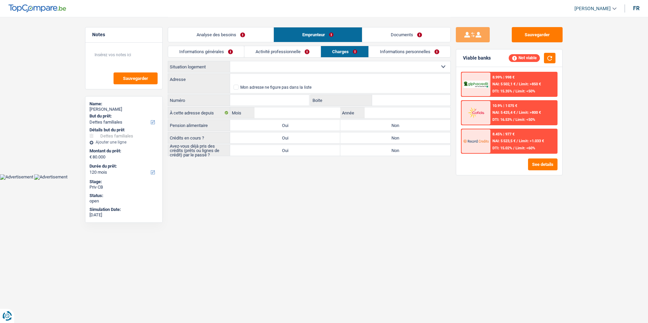
click at [383, 50] on link "Informations personnelles" at bounding box center [410, 51] width 82 height 11
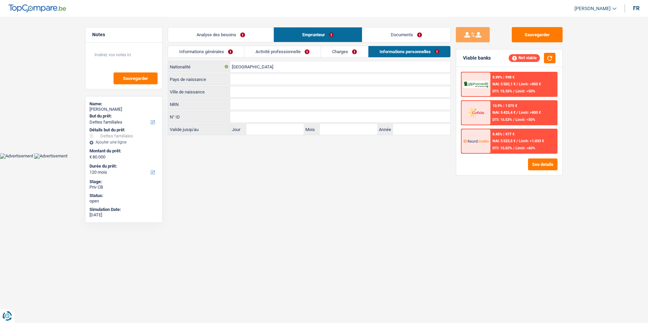
click at [417, 31] on link "Documents" at bounding box center [406, 34] width 88 height 15
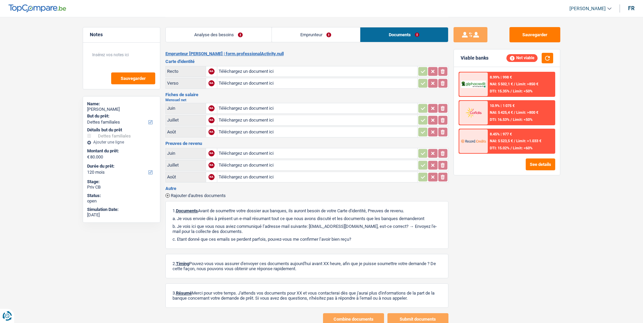
click at [234, 39] on link "Analyse des besoins" at bounding box center [219, 34] width 106 height 15
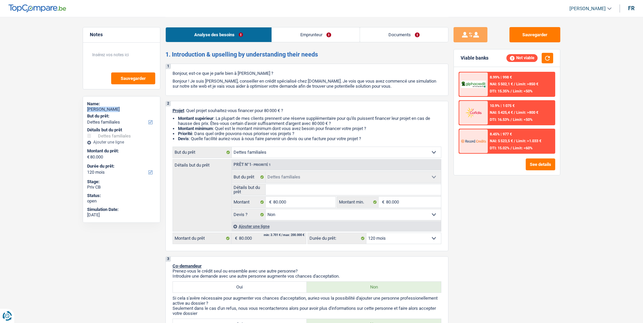
drag, startPoint x: 118, startPoint y: 108, endPoint x: 87, endPoint y: 111, distance: 31.0
click at [87, 111] on div "Torsten Sauer" at bounding box center [121, 109] width 69 height 5
drag, startPoint x: 87, startPoint y: 111, endPoint x: 91, endPoint y: 107, distance: 5.3
copy div "Torsten Sauer"
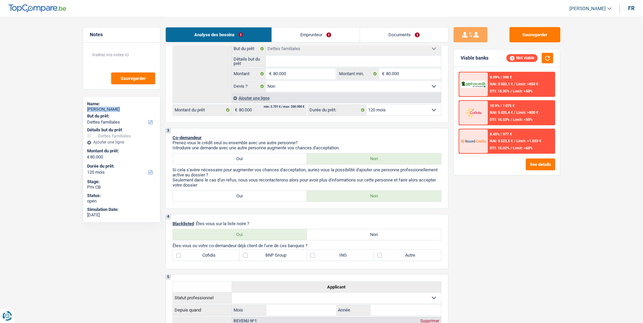
scroll to position [102, 0]
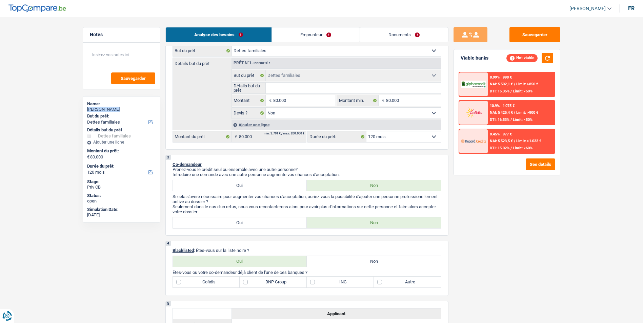
click at [304, 33] on link "Emprunteur" at bounding box center [316, 34] width 88 height 15
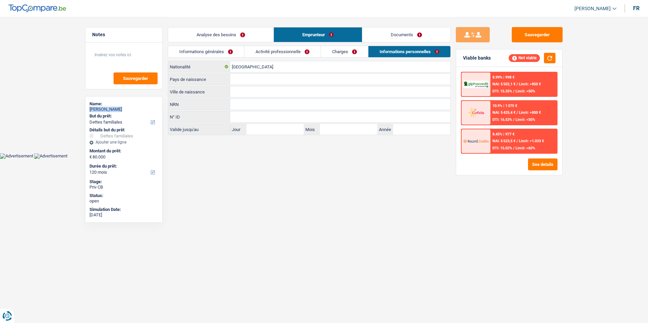
click at [284, 55] on link "Activité professionnelle" at bounding box center [282, 51] width 76 height 11
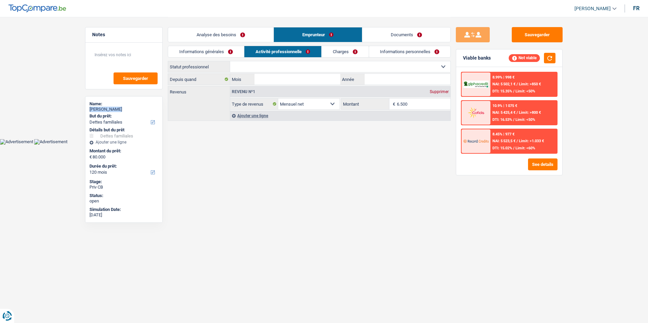
click at [232, 35] on link "Analyse des besoins" at bounding box center [220, 34] width 105 height 15
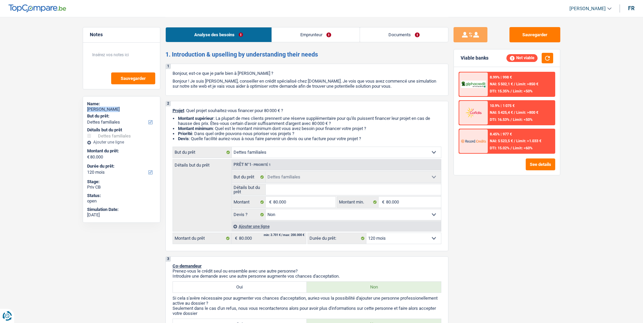
click at [303, 36] on link "Emprunteur" at bounding box center [316, 34] width 88 height 15
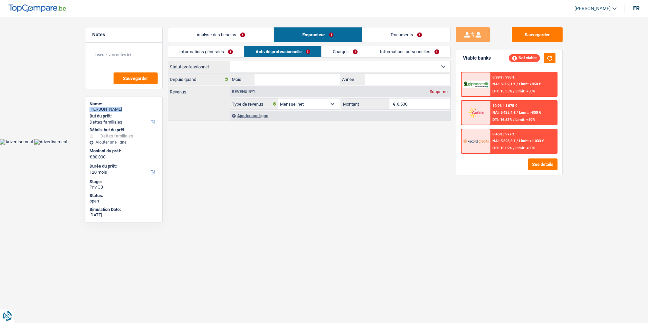
click at [247, 34] on link "Analyse des besoins" at bounding box center [220, 34] width 105 height 15
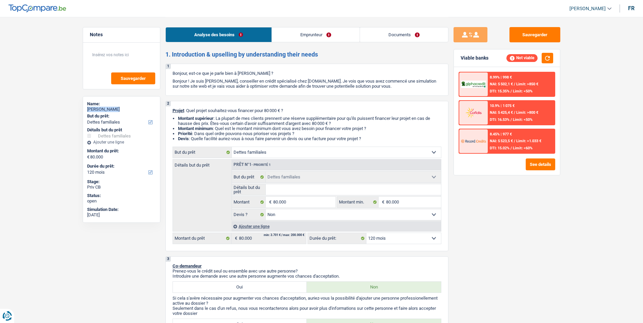
click at [304, 32] on link "Emprunteur" at bounding box center [316, 34] width 88 height 15
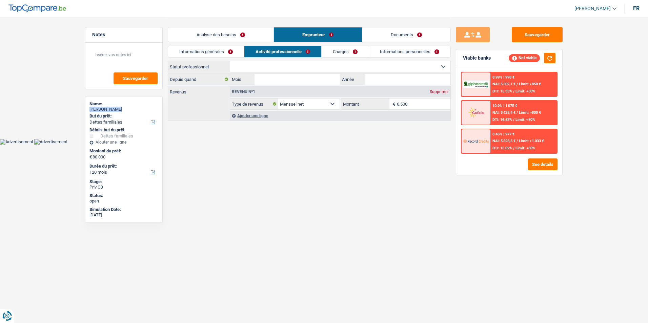
click at [257, 32] on link "Analyse des besoins" at bounding box center [220, 34] width 105 height 15
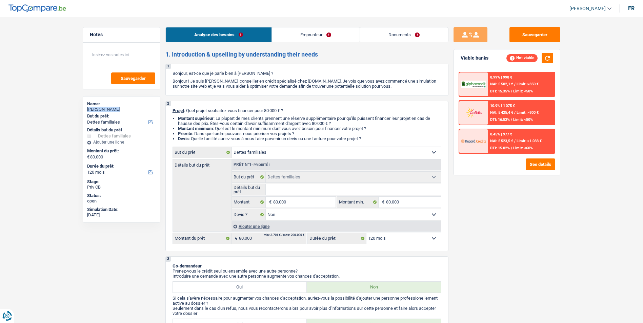
click at [344, 37] on link "Emprunteur" at bounding box center [316, 34] width 88 height 15
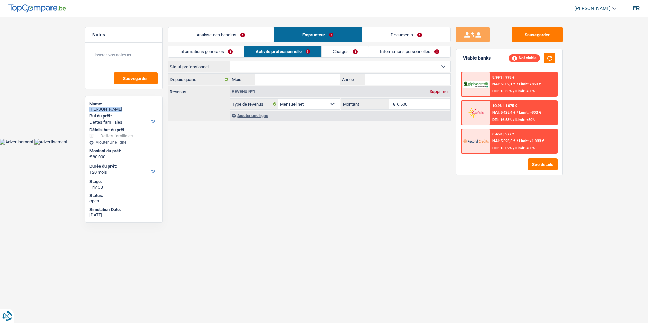
click at [259, 36] on link "Analyse des besoins" at bounding box center [220, 34] width 105 height 15
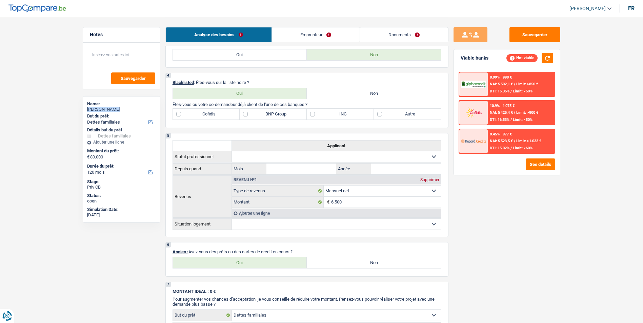
scroll to position [271, 0]
click at [333, 94] on label "Non" at bounding box center [374, 92] width 134 height 11
click at [333, 94] on input "Non" at bounding box center [374, 92] width 134 height 11
radio input "true"
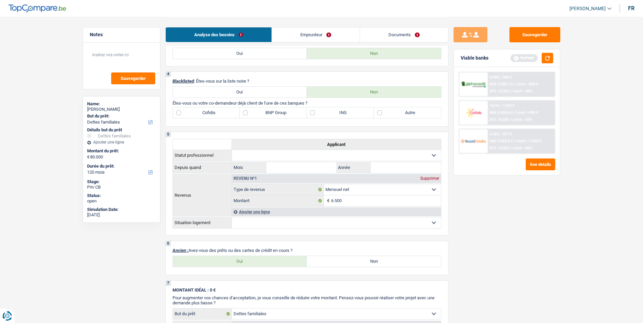
click at [381, 112] on label "Autre" at bounding box center [407, 112] width 67 height 11
click at [381, 112] on input "Autre" at bounding box center [407, 112] width 67 height 11
checkbox input "true"
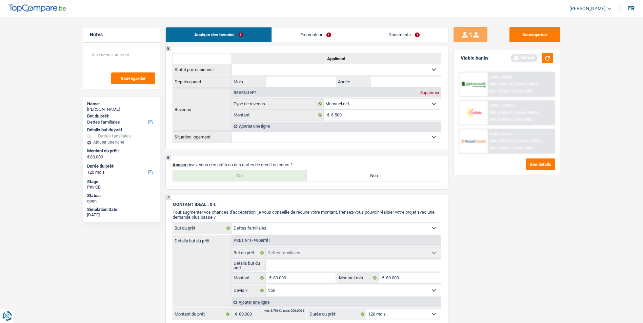
scroll to position [373, 0]
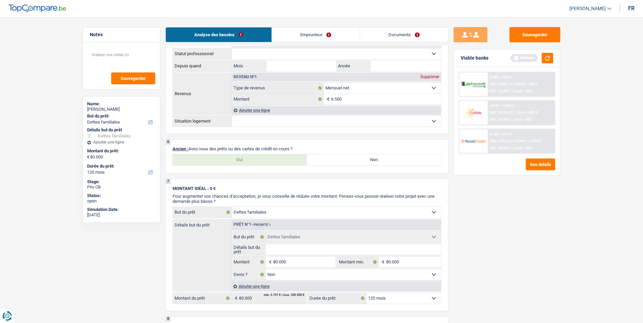
drag, startPoint x: 303, startPoint y: 142, endPoint x: 157, endPoint y: 229, distance: 169.4
click at [157, 229] on div "Notes Sauvegarder Name: Torsten Sauer But du prêt: Confort maison: meubles, tex…" at bounding box center [122, 169] width 88 height 285
click at [237, 160] on label "Oui" at bounding box center [240, 160] width 134 height 11
click at [237, 160] on input "Oui" at bounding box center [240, 160] width 134 height 11
radio input "true"
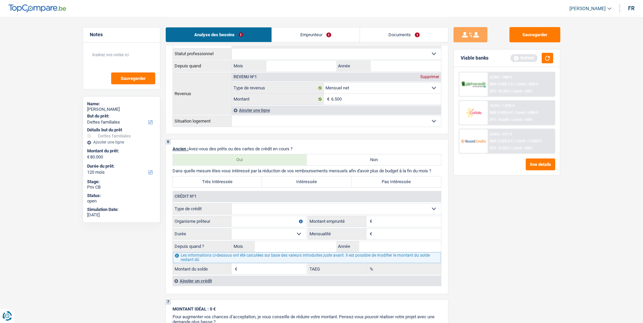
click at [285, 213] on select "Carte ou ouverture de crédit Prêt hypothécaire Vente à tempérament Prêt à tempé…" at bounding box center [336, 209] width 209 height 11
select select "mortgage"
click at [232, 204] on select "Carte ou ouverture de crédit Prêt hypothécaire Vente à tempérament Prêt à tempé…" at bounding box center [336, 209] width 209 height 11
type input "0"
click at [206, 281] on div "Ajouter un crédit" at bounding box center [307, 281] width 269 height 10
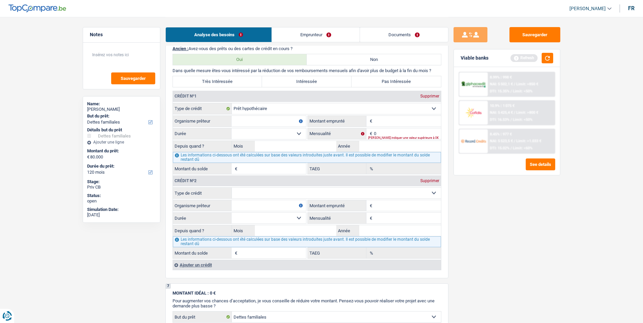
scroll to position [475, 0]
click at [296, 194] on select "Carte ou ouverture de crédit Prêt hypothécaire Vente à tempérament Prêt à tempé…" at bounding box center [336, 191] width 209 height 11
select select "cardOrCredit"
type input "0"
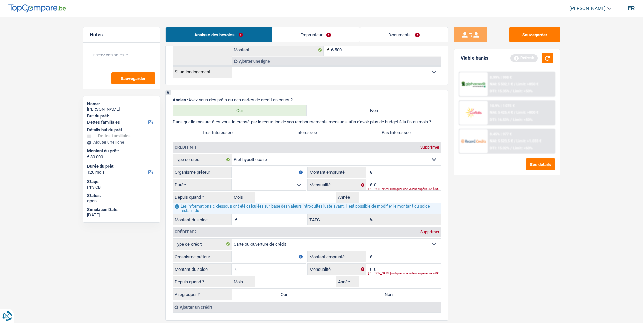
scroll to position [407, 0]
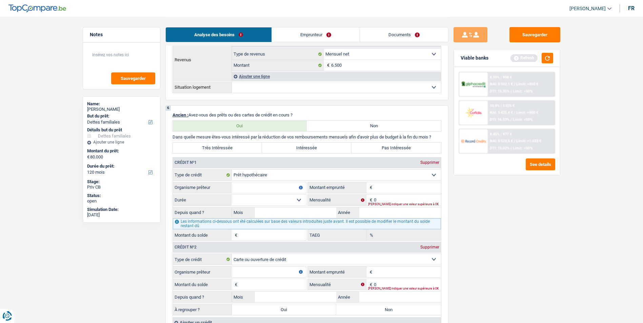
click at [252, 186] on input "Organisme prêteur" at bounding box center [269, 187] width 75 height 11
type input "Banque du luxembourg"
click at [408, 190] on input "Montant" at bounding box center [407, 187] width 67 height 11
click at [398, 189] on input "225.000" at bounding box center [407, 187] width 67 height 11
type input "225.000"
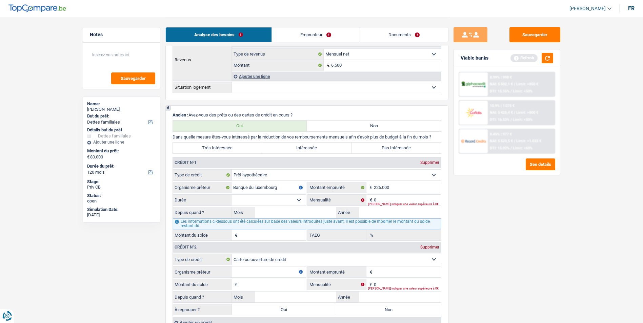
click at [297, 201] on select "120 mois 132 mois 144 mois 180 mois 240 mois 300 mois 360 mois 420 mois Sélecti…" at bounding box center [269, 200] width 75 height 11
click at [381, 203] on div "Veuillez indiquer une valeur supérieure à 0€" at bounding box center [404, 204] width 73 height 3
click at [383, 200] on input "0" at bounding box center [407, 200] width 67 height 11
click at [118, 54] on textarea at bounding box center [121, 57] width 67 height 20
type textarea "Pret hypo:"
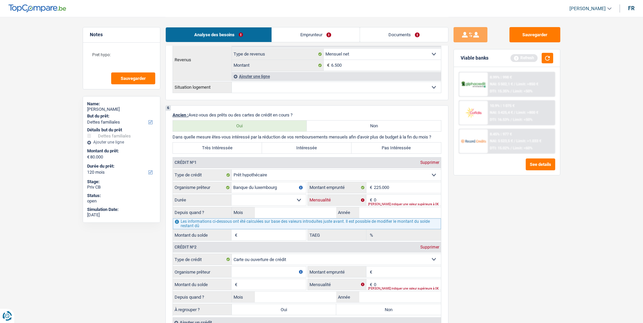
click at [379, 198] on input "0" at bounding box center [407, 200] width 67 height 11
type input "1.330"
click at [132, 54] on textarea "Pret hypo:" at bounding box center [121, 57] width 67 height 20
click at [115, 55] on textarea "Pret hypo: 225000" at bounding box center [121, 57] width 67 height 20
click at [134, 52] on textarea "Pret hypo: 2.250.000" at bounding box center [121, 57] width 67 height 20
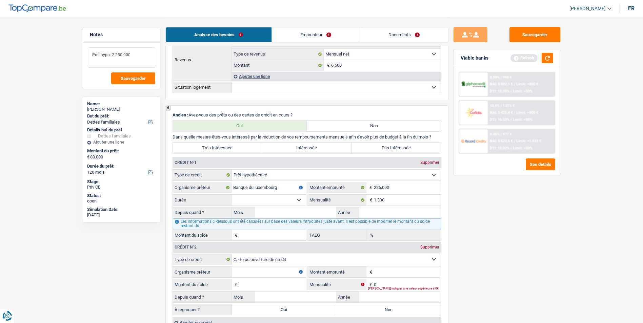
type textarea "Pret hypo: 2.250.000"
click at [418, 191] on input "225.000" at bounding box center [407, 187] width 67 height 11
type input "2"
type input "1"
type input "750.000"
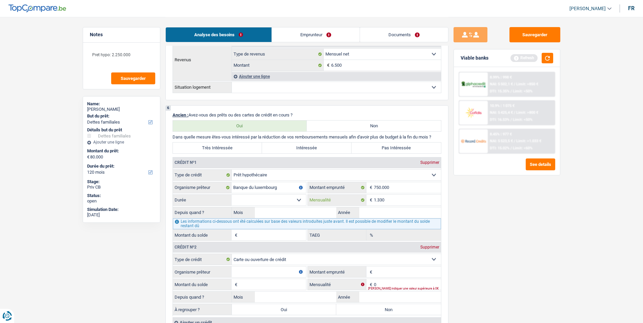
click at [395, 203] on input "1.330" at bounding box center [407, 200] width 67 height 11
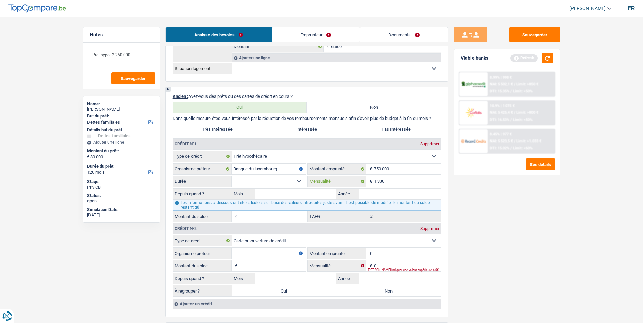
scroll to position [441, 0]
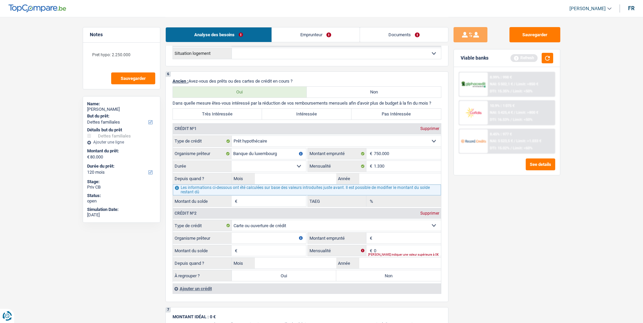
click at [248, 227] on select "Carte ou ouverture de crédit Prêt hypothécaire Vente à tempérament Prêt à tempé…" at bounding box center [336, 225] width 209 height 11
select select "mortgage"
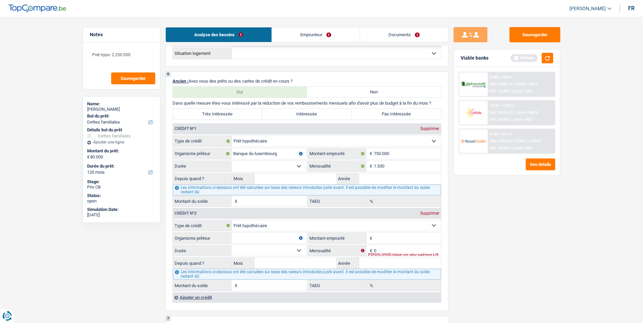
click at [202, 299] on div "Ajouter un crédit" at bounding box center [307, 298] width 269 height 10
click at [377, 240] on input "Montant emprunté" at bounding box center [407, 238] width 67 height 11
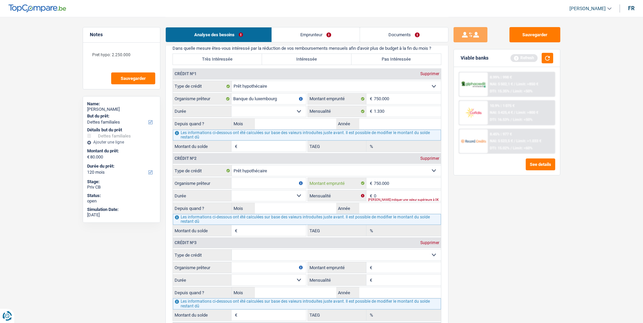
scroll to position [576, 0]
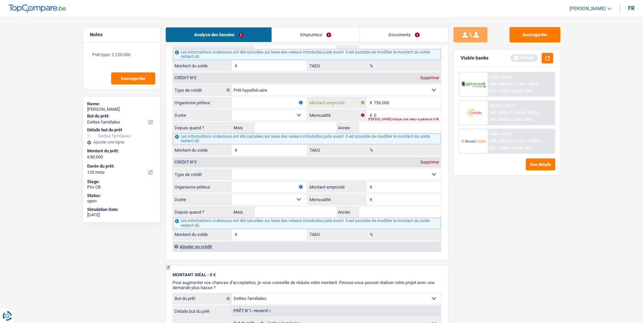
type input "750.000"
click at [387, 189] on input "Montant emprunté" at bounding box center [407, 187] width 67 height 11
type input "750.000"
click at [387, 199] on input "Mensualité" at bounding box center [407, 199] width 67 height 11
type input "4.430"
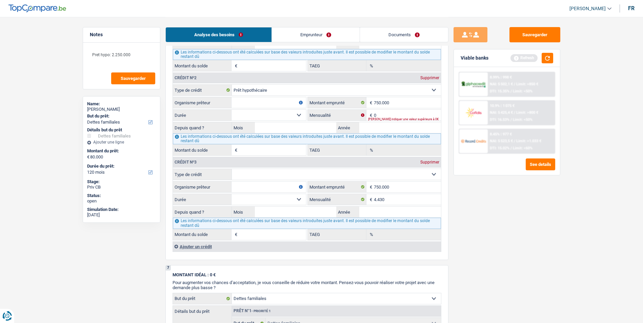
click at [389, 118] on div "Veuillez indiquer une valeur supérieure à 0€" at bounding box center [404, 119] width 73 height 3
click at [379, 117] on input "0" at bounding box center [407, 115] width 67 height 11
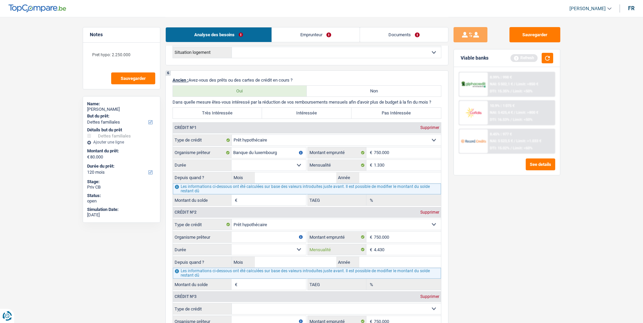
scroll to position [441, 0]
type input "4.430"
click at [395, 166] on input "1.330" at bounding box center [407, 166] width 67 height 11
type input "1"
type input "4.430"
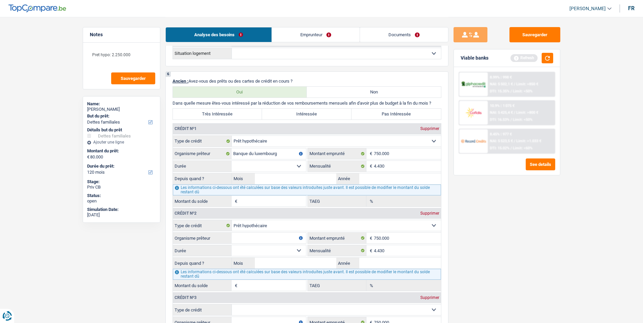
click at [257, 237] on input "Organisme prêteur" at bounding box center [269, 238] width 75 height 11
type input "Banque du lux"
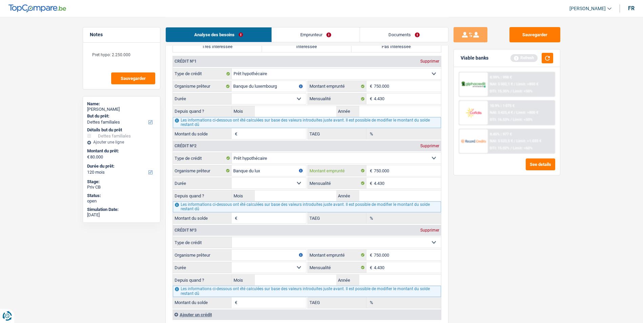
scroll to position [509, 0]
click at [265, 243] on select "Carte ou ouverture de crédit Prêt hypothécaire Vente à tempérament Prêt à tempé…" at bounding box center [336, 242] width 209 height 11
select select "mortgage"
click at [232, 237] on select "Carte ou ouverture de crédit Prêt hypothécaire Vente à tempérament Prêt à tempé…" at bounding box center [336, 242] width 209 height 11
click at [260, 250] on input "Organisme prêteur" at bounding box center [269, 255] width 75 height 11
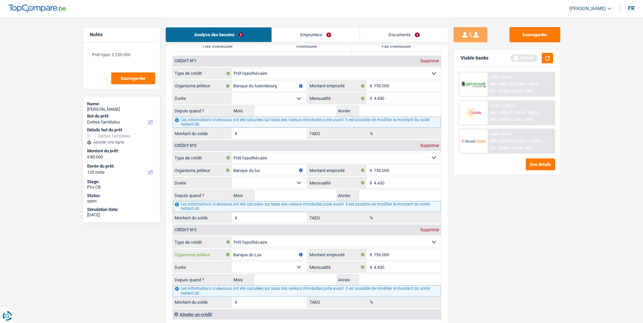
type input "Banque du Lux"
click at [304, 101] on select "120 mois 132 mois 144 mois 180 mois 240 mois 300 mois 360 mois 420 mois Sélecti…" at bounding box center [269, 98] width 75 height 11
select select "240"
click at [232, 93] on select "120 mois 132 mois 144 mois 180 mois 240 mois 300 mois 360 mois 420 mois Sélecti…" at bounding box center [269, 98] width 75 height 11
click at [296, 181] on select "120 mois 132 mois 144 mois 180 mois 240 mois 300 mois 360 mois 420 mois Sélecti…" at bounding box center [269, 183] width 75 height 11
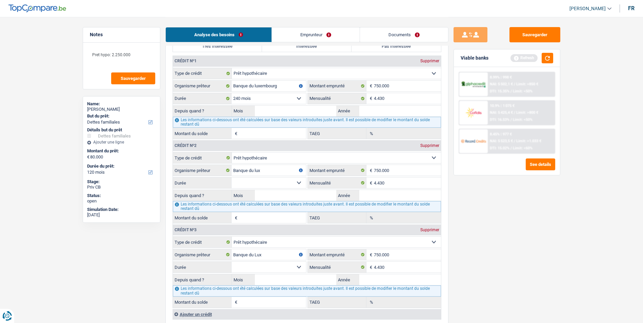
select select "240"
click at [232, 178] on select "120 mois 132 mois 144 mois 180 mois 240 mois 300 mois 360 mois 420 mois Sélecti…" at bounding box center [269, 183] width 75 height 11
click at [290, 268] on select "120 mois 132 mois 144 mois 180 mois 240 mois 300 mois 360 mois 420 mois Sélecti…" at bounding box center [269, 267] width 75 height 11
select select "240"
click at [232, 262] on select "120 mois 132 mois 144 mois 180 mois 240 mois 300 mois 360 mois 420 mois Sélecti…" at bounding box center [269, 267] width 75 height 11
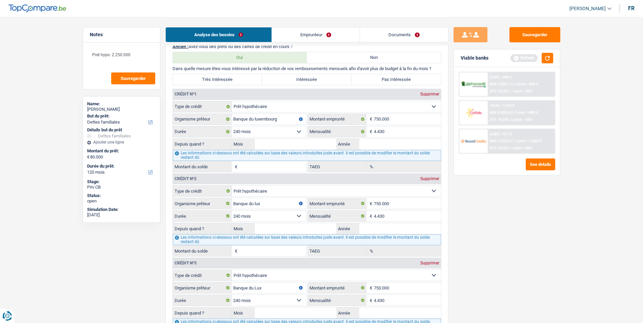
scroll to position [475, 0]
click at [291, 147] on input "Mois" at bounding box center [296, 145] width 82 height 11
click at [316, 231] on input "Mois" at bounding box center [296, 229] width 82 height 11
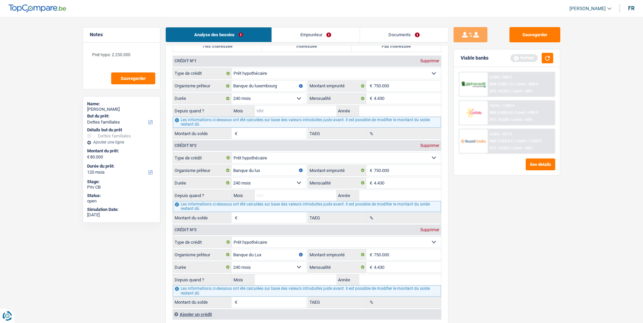
click at [286, 112] on input "Mois" at bounding box center [296, 111] width 82 height 11
click at [382, 109] on input "Année" at bounding box center [400, 111] width 82 height 11
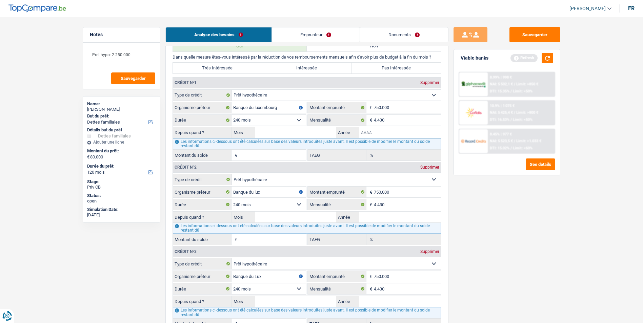
scroll to position [475, 0]
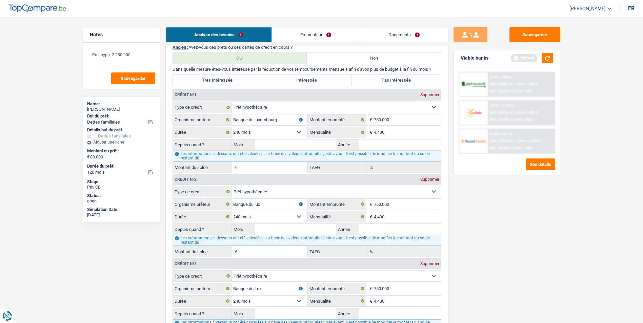
click at [379, 151] on div "Les informations ci-dessous ont été calculées sur base des valeurs introduites …" at bounding box center [307, 156] width 268 height 11
click at [379, 147] on input "Année" at bounding box center [400, 145] width 82 height 11
click at [309, 142] on input "Mois" at bounding box center [296, 145] width 82 height 11
click at [397, 144] on input "Année" at bounding box center [400, 145] width 82 height 11
click at [302, 147] on input "Mois" at bounding box center [296, 145] width 82 height 11
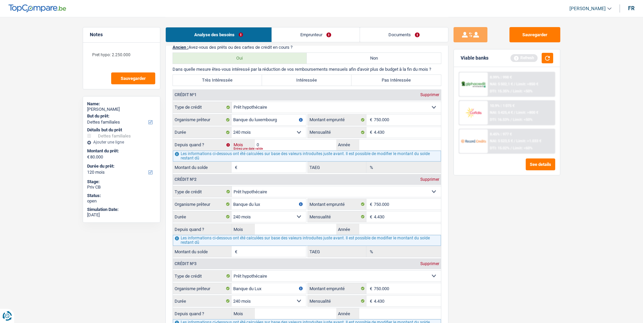
type input "03"
type input "2020"
type input "592.984"
type input "3,77"
click at [281, 226] on input "Mois" at bounding box center [296, 229] width 82 height 11
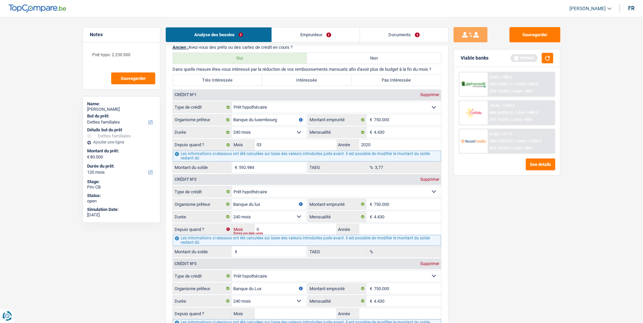
type input "03"
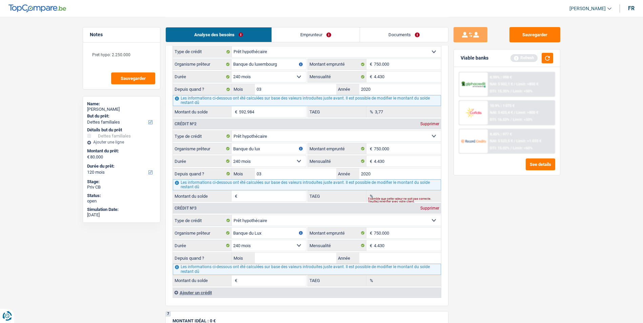
scroll to position [543, 0]
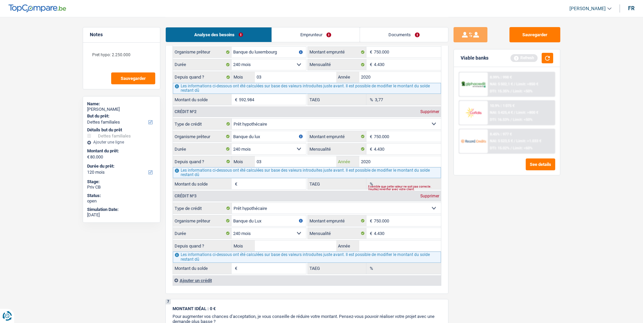
type input "2020"
type input "592.984"
type input "3,77"
click at [297, 250] on input "Mois" at bounding box center [296, 246] width 82 height 11
type input "03"
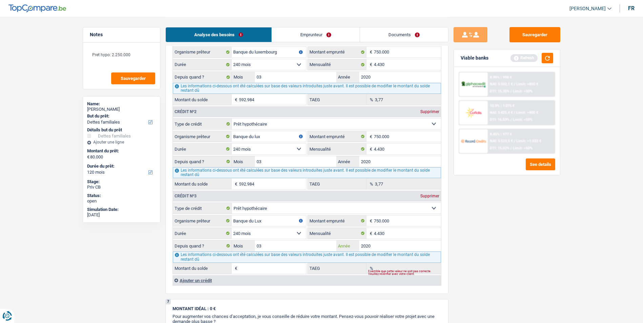
type input "2020"
type input "592.984"
type input "3,77"
click at [456, 262] on div "Sauvegarder Viable banks Refresh 8.99% | 998 € NAI: 5 502,1 € / Limit: >850 € D…" at bounding box center [507, 169] width 117 height 285
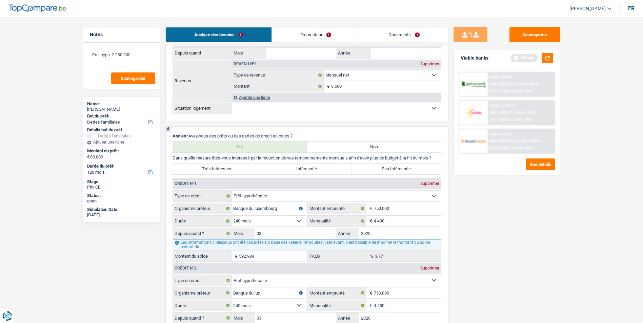
scroll to position [271, 0]
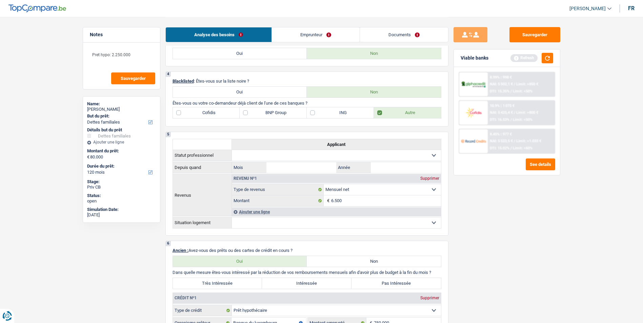
click at [376, 286] on label "Pas Intéressée" at bounding box center [397, 283] width 90 height 11
click at [376, 286] on input "Pas Intéressée" at bounding box center [397, 283] width 90 height 11
radio input "true"
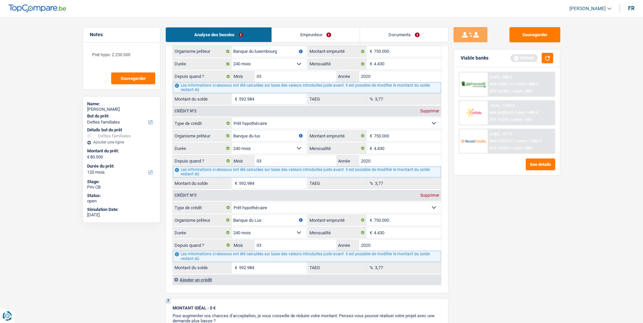
scroll to position [543, 0]
drag, startPoint x: 566, startPoint y: 254, endPoint x: 159, endPoint y: 242, distance: 406.4
click at [159, 242] on div "Notes Pret hypo: 2.250.000 Sauvegarder Name: Torsten Sauer But du prêt: Confort…" at bounding box center [122, 169] width 88 height 285
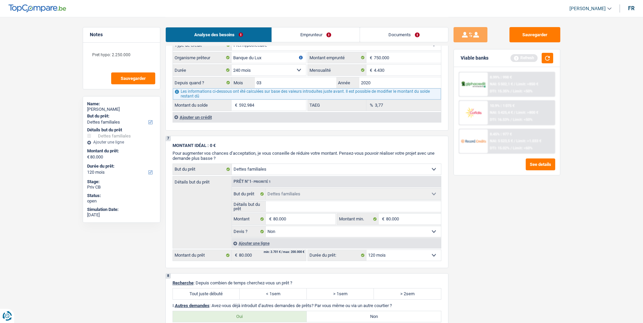
scroll to position [706, 0]
click at [208, 118] on div "Ajouter un crédit" at bounding box center [307, 117] width 269 height 10
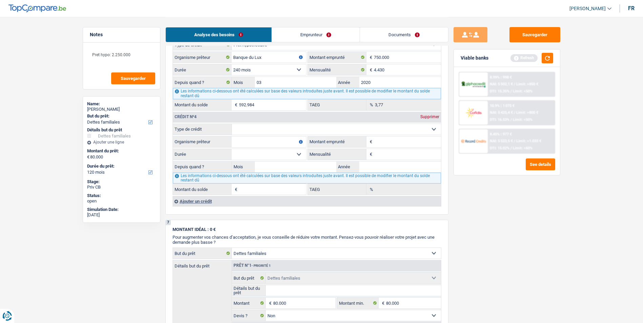
click at [288, 127] on select "Carte ou ouverture de crédit Prêt hypothécaire Vente à tempérament Prêt à tempé…" at bounding box center [336, 129] width 209 height 11
select select "cardOrCredit"
type input "0"
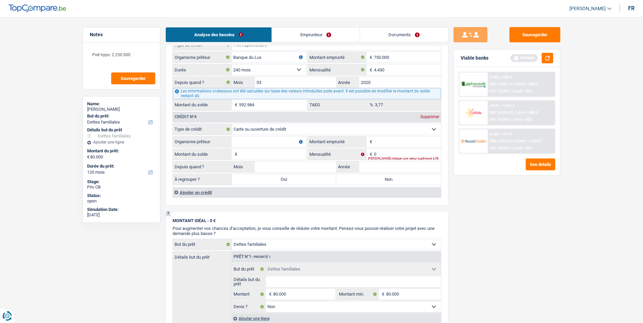
click at [430, 118] on div "Supprimer" at bounding box center [430, 117] width 22 height 4
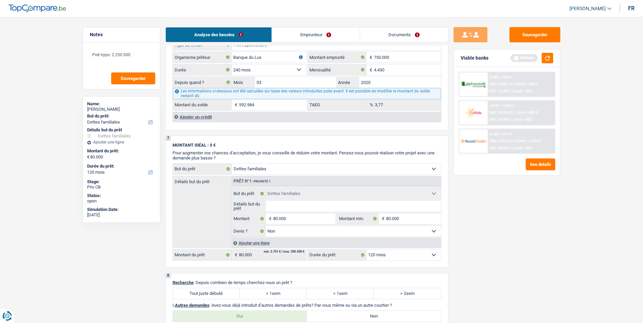
click at [301, 35] on link "Emprunteur" at bounding box center [316, 34] width 88 height 15
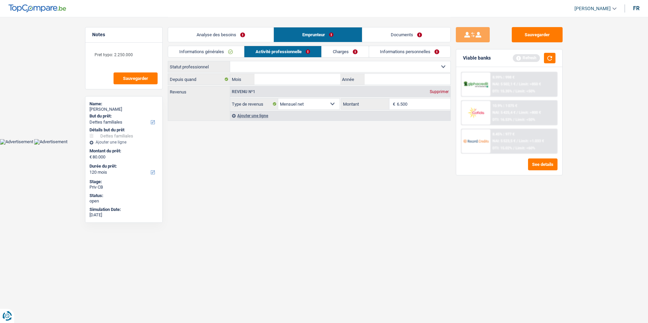
click at [282, 66] on select "Ouvrier Employé privé Employé public Invalide Indépendant Pensionné Chômeur Mut…" at bounding box center [340, 66] width 220 height 11
select select "privateEmployee"
click at [230, 61] on select "Ouvrier Employé privé Employé public Invalide Indépendant Pensionné Chômeur Mut…" at bounding box center [340, 66] width 220 height 11
select select "netSalary"
select select "mealVouchers"
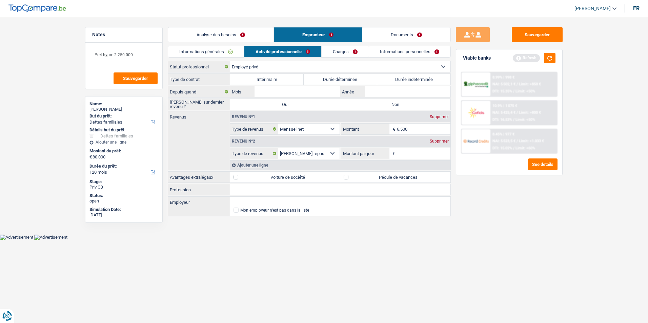
click at [389, 76] on label "Durée indéterminée" at bounding box center [414, 79] width 74 height 11
click at [389, 76] on input "Durée indéterminée" at bounding box center [414, 79] width 74 height 11
radio input "true"
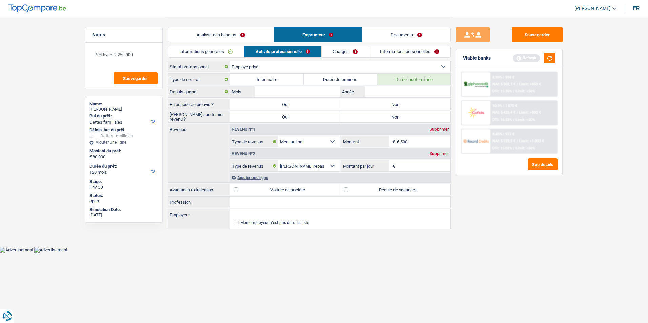
click at [383, 103] on label "Non" at bounding box center [395, 104] width 110 height 11
click at [383, 103] on input "Non" at bounding box center [395, 104] width 110 height 11
radio input "true"
click at [376, 119] on label "Non" at bounding box center [395, 117] width 110 height 11
click at [376, 119] on input "Non" at bounding box center [395, 117] width 110 height 11
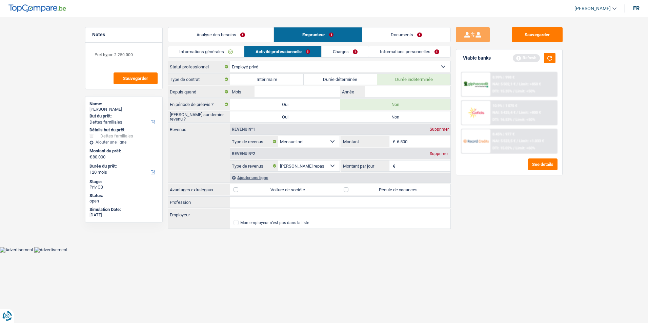
radio input "true"
click at [291, 90] on input "Mois" at bounding box center [298, 91] width 86 height 11
click at [423, 140] on input "6.500" at bounding box center [424, 141] width 54 height 11
drag, startPoint x: 423, startPoint y: 140, endPoint x: 377, endPoint y: 145, distance: 45.7
click at [377, 145] on div "6.500 € Montant" at bounding box center [395, 141] width 109 height 11
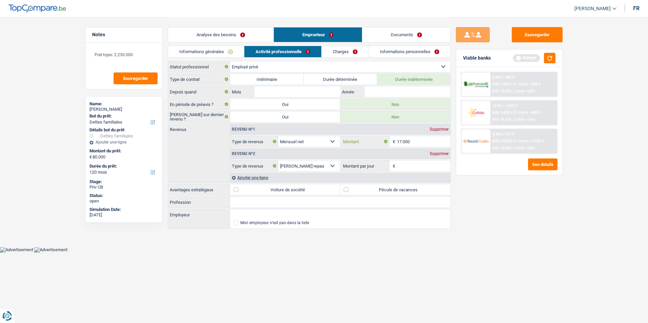
type input "17.000"
click at [440, 151] on div "Revenu nº2 Supprimer" at bounding box center [340, 154] width 220 height 11
click at [440, 155] on div "Supprimer" at bounding box center [439, 154] width 22 height 4
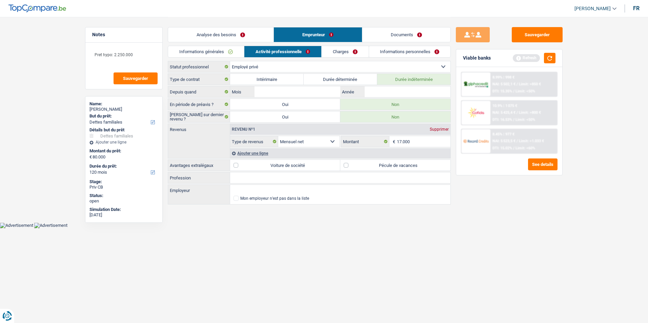
click at [243, 177] on input "Profession" at bounding box center [340, 178] width 220 height 11
type input "Avocat"
click at [388, 51] on link "Informations personnelles" at bounding box center [410, 51] width 82 height 11
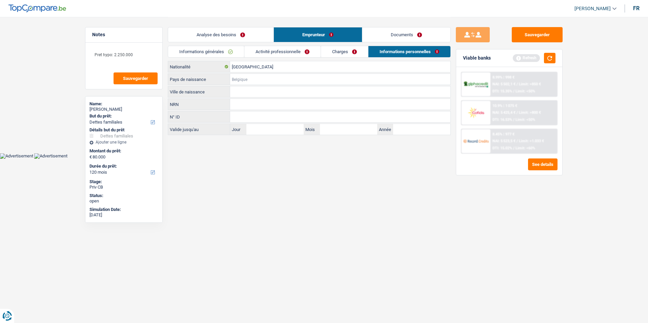
click at [260, 79] on input "Pays de naissance" at bounding box center [340, 79] width 220 height 11
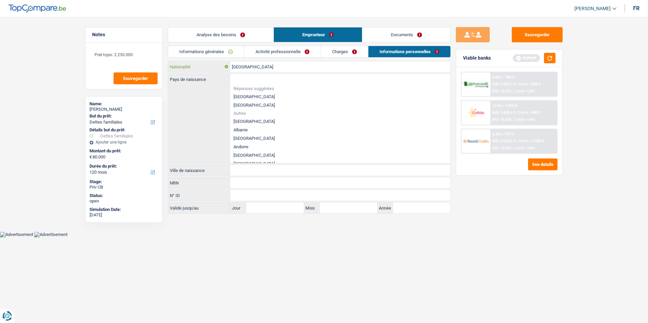
click at [262, 67] on input "[GEOGRAPHIC_DATA]" at bounding box center [340, 66] width 220 height 11
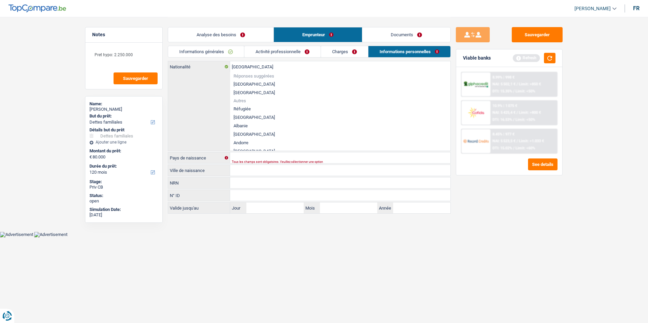
click at [253, 93] on li "[GEOGRAPHIC_DATA]" at bounding box center [340, 92] width 220 height 8
type input "[GEOGRAPHIC_DATA]"
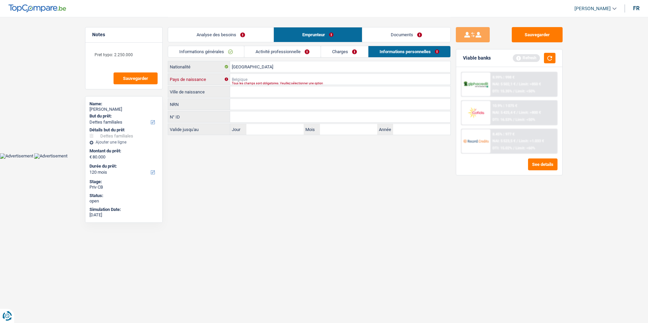
click at [250, 78] on input "Pays de naissance" at bounding box center [340, 79] width 220 height 11
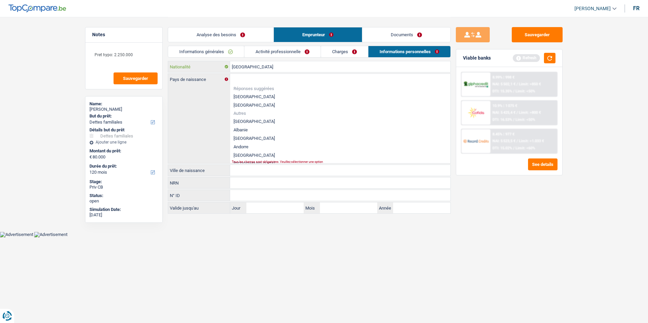
click at [261, 62] on input "[GEOGRAPHIC_DATA]" at bounding box center [340, 66] width 220 height 11
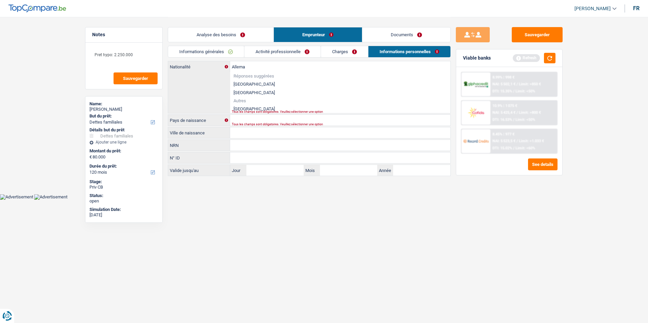
click at [255, 107] on li "Allemagne" at bounding box center [340, 109] width 220 height 8
type input "Allemagne"
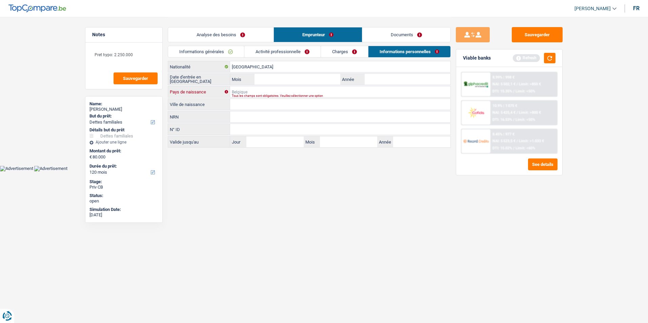
click at [257, 90] on input "Pays de naissance" at bounding box center [340, 91] width 220 height 11
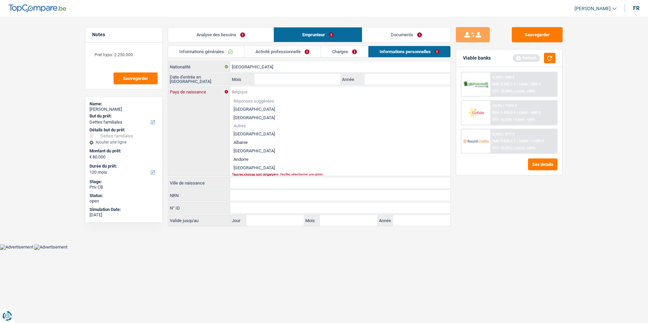
click at [243, 91] on input "Pays de naissance" at bounding box center [340, 91] width 220 height 11
type input "A"
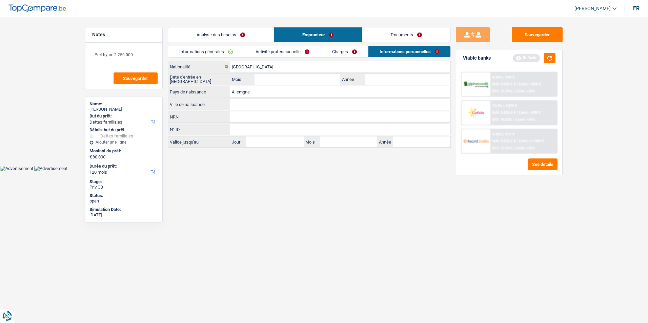
type input "Allemgne"
click at [242, 102] on input "Ville de naissance" at bounding box center [340, 104] width 220 height 11
type input "Zaarlouis"
click at [271, 78] on input "Mois" at bounding box center [298, 79] width 86 height 11
click at [342, 51] on link "Charges" at bounding box center [344, 51] width 47 height 11
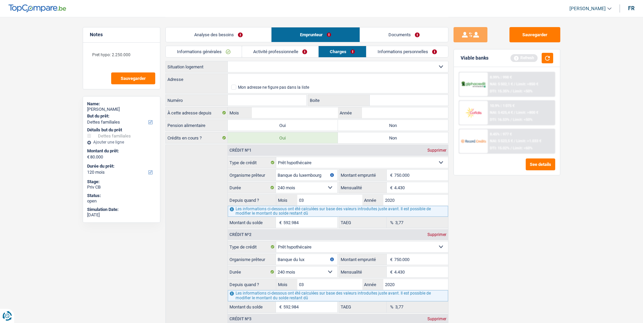
click at [284, 54] on link "Activité professionnelle" at bounding box center [280, 51] width 76 height 11
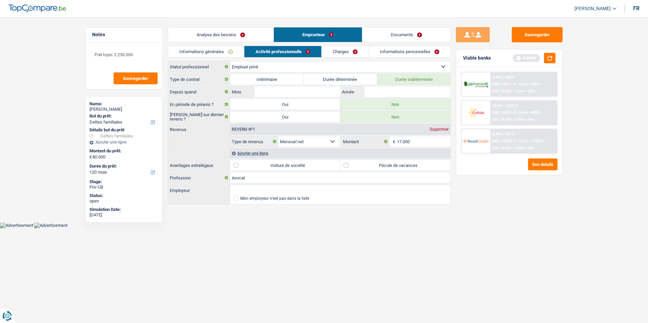
click at [385, 51] on link "Informations personnelles" at bounding box center [410, 51] width 82 height 11
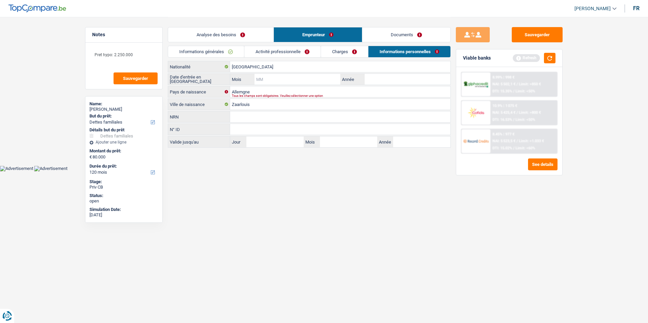
click at [268, 83] on input "Mois" at bounding box center [298, 79] width 86 height 11
click at [301, 52] on link "Activité professionnelle" at bounding box center [282, 51] width 76 height 11
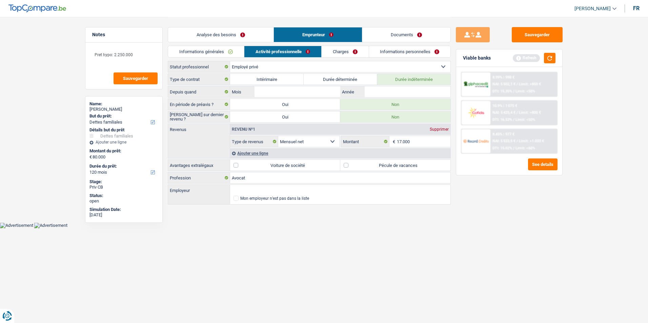
click at [335, 54] on link "Charges" at bounding box center [345, 51] width 47 height 11
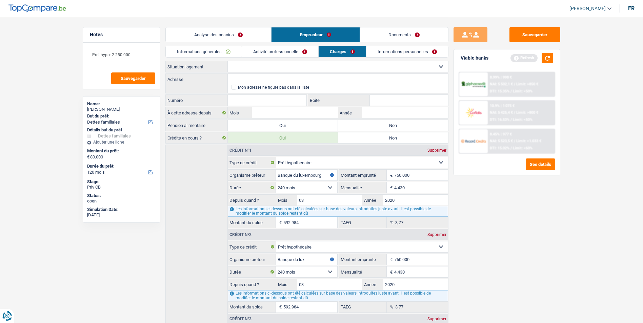
click at [380, 53] on link "Informations personnelles" at bounding box center [408, 51] width 82 height 11
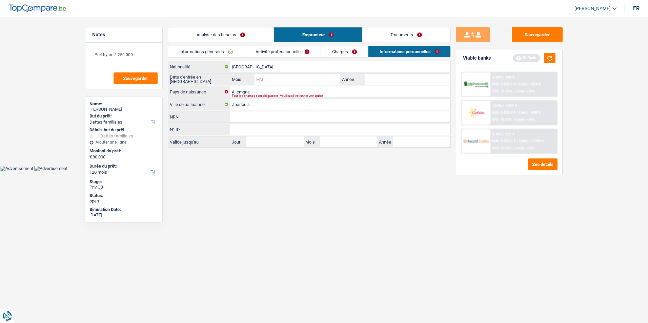
click at [324, 79] on input "Mois" at bounding box center [298, 79] width 86 height 11
drag, startPoint x: 390, startPoint y: 73, endPoint x: 386, endPoint y: 76, distance: 5.5
click at [390, 73] on div "Allemagne Nationalité Date d'entrée en Belgique Mois / Année Allemgne Pays de n…" at bounding box center [309, 104] width 283 height 87
click at [386, 76] on input "Année" at bounding box center [408, 79] width 86 height 11
type input "2009"
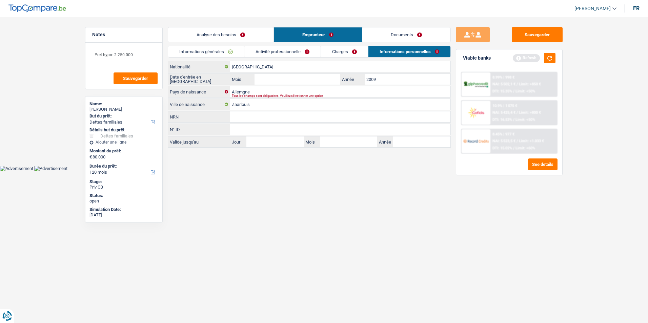
click at [323, 51] on link "Charges" at bounding box center [344, 51] width 47 height 11
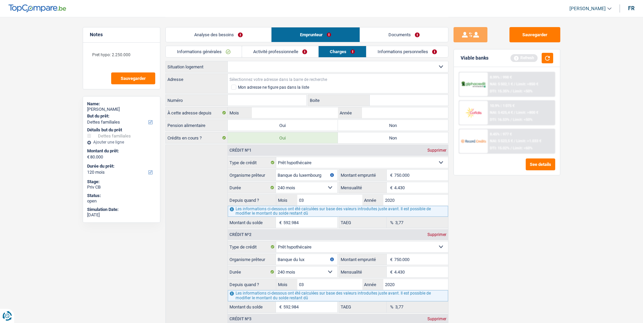
click at [260, 75] on input "Adresse" at bounding box center [338, 79] width 220 height 11
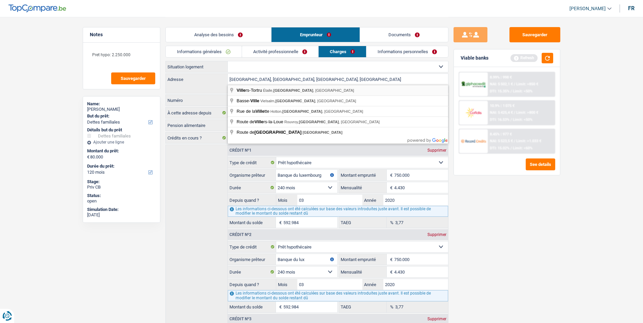
type input "Villers-Tortru, 6741, Étalle, BE"
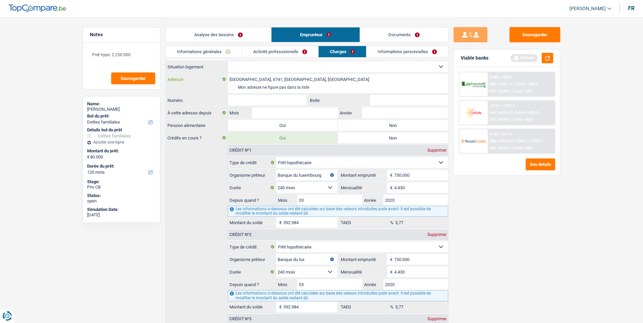
click at [296, 80] on input "Villers-Tortru, 6741, Étalle, BE" at bounding box center [338, 79] width 220 height 11
drag, startPoint x: 322, startPoint y: 78, endPoint x: 181, endPoint y: 72, distance: 141.2
click at [181, 72] on div "Locataire Propriétaire avec prêt hypothécaire Propriétaire sans prêt hypothécai…" at bounding box center [306, 235] width 283 height 348
click at [294, 54] on link "Activité professionnelle" at bounding box center [280, 51] width 76 height 11
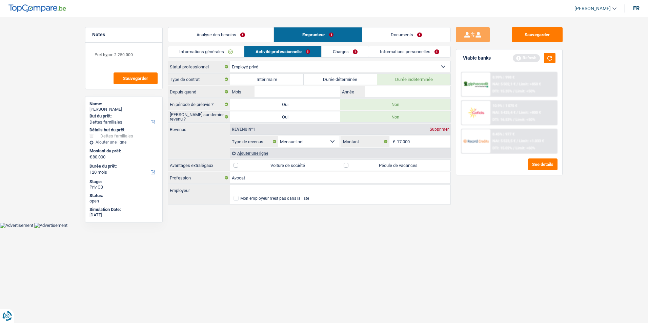
click at [237, 47] on link "Informations générales" at bounding box center [206, 51] width 76 height 11
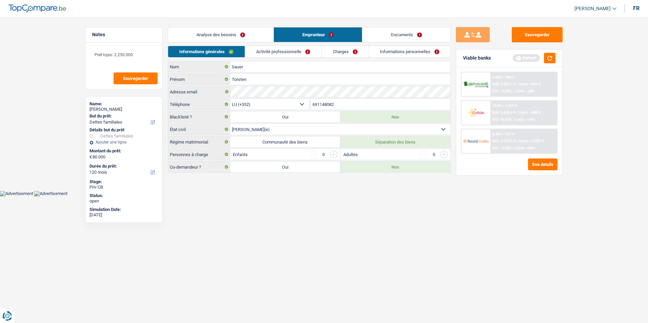
click at [233, 38] on link "Analyse des besoins" at bounding box center [220, 34] width 105 height 15
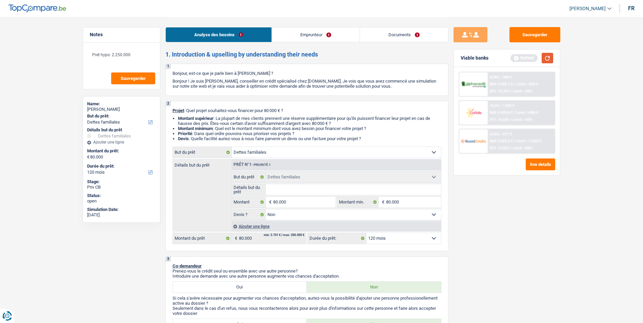
click at [547, 56] on button "button" at bounding box center [548, 58] width 12 height 11
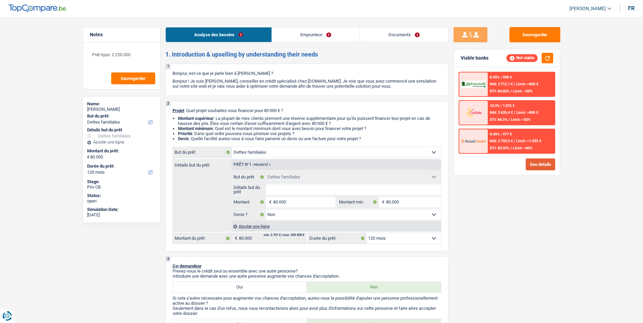
click at [531, 165] on button "See details" at bounding box center [540, 165] width 29 height 12
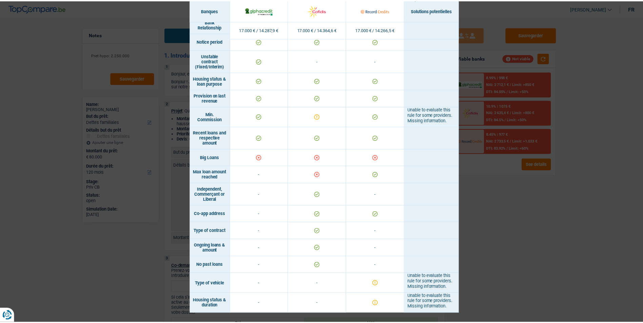
scroll to position [466, 0]
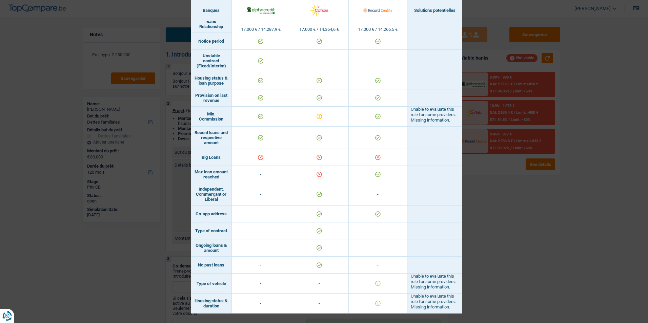
click at [495, 201] on div "Banks conditions × Banques Solutions potentielles Revenus / Charges 17.000 € / …" at bounding box center [324, 161] width 648 height 323
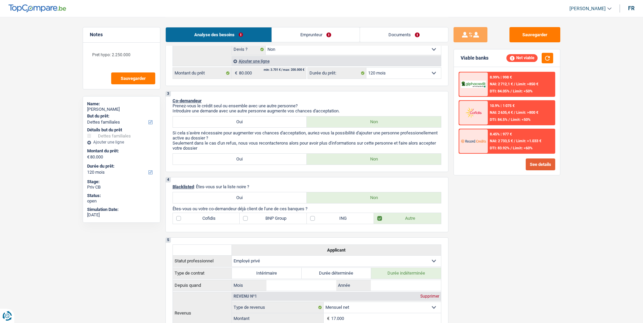
scroll to position [68, 0]
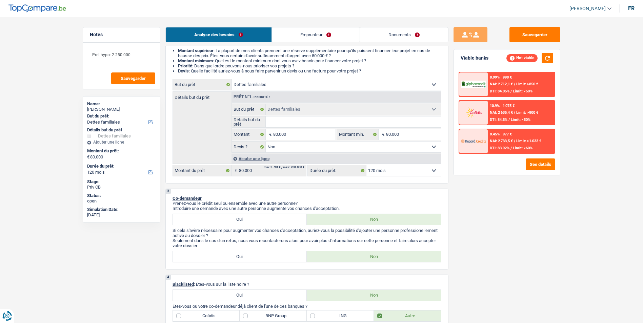
click at [330, 33] on link "Emprunteur" at bounding box center [316, 34] width 88 height 15
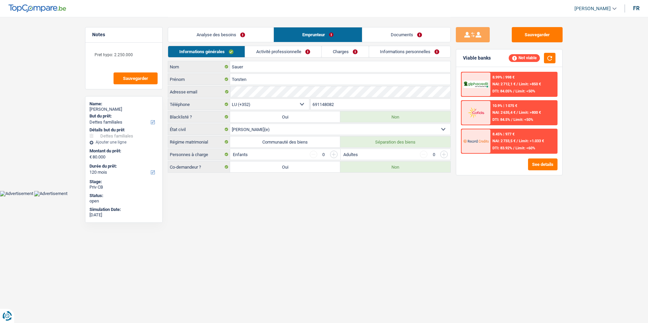
click at [238, 34] on link "Analyse des besoins" at bounding box center [220, 34] width 105 height 15
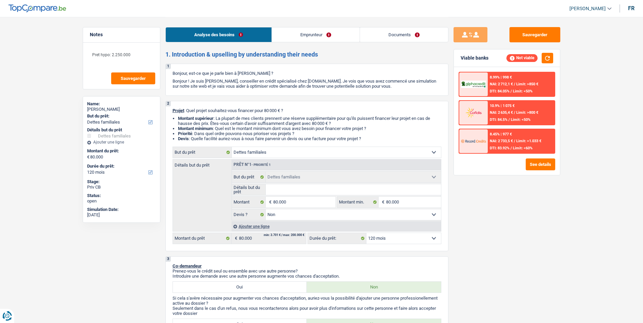
click at [298, 190] on input "Détails but du prêt" at bounding box center [353, 189] width 175 height 11
type input "R"
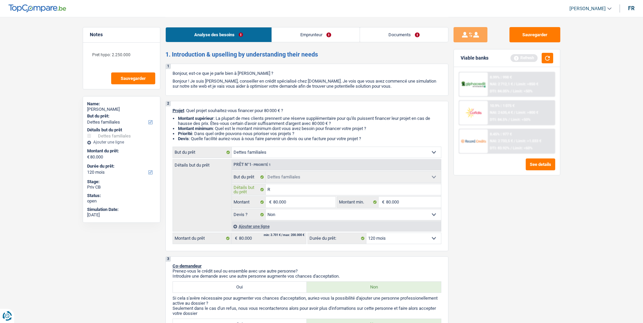
type input "Re"
type input "Rem"
type input "Remb"
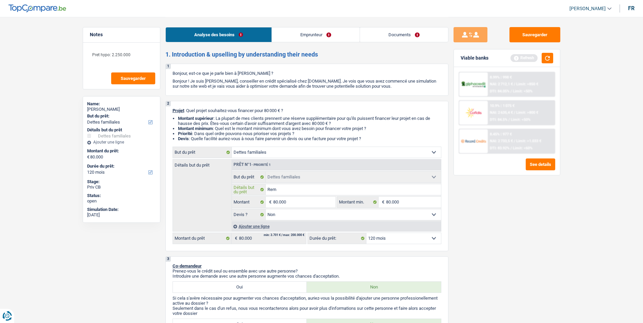
type input "Remb"
type input "Rembo"
type input "Rembor"
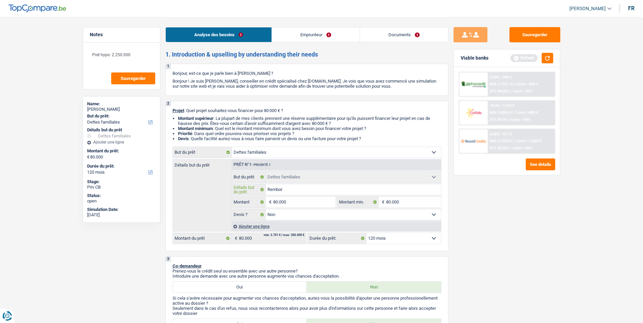
type input "Remboru"
type input "Remborus"
type input "Remboruse"
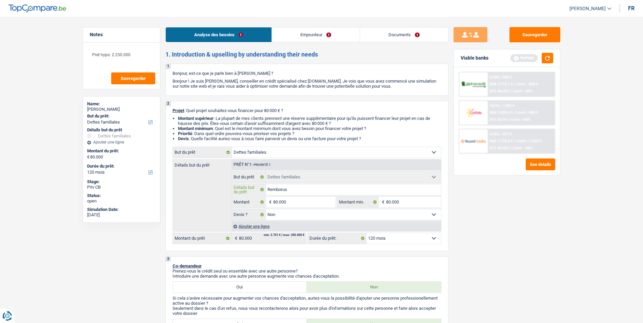
type input "Remboruse"
type input "Remboruser"
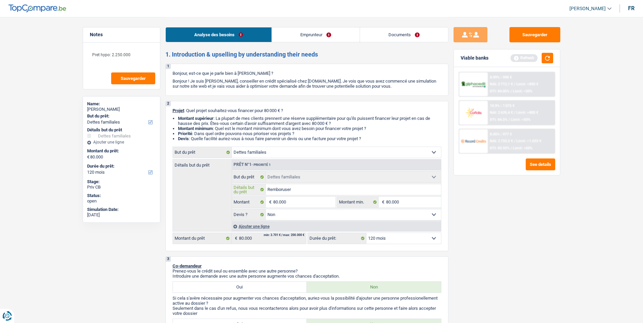
type input "Remboruser"
type input "Remboruse"
type input "Remborus"
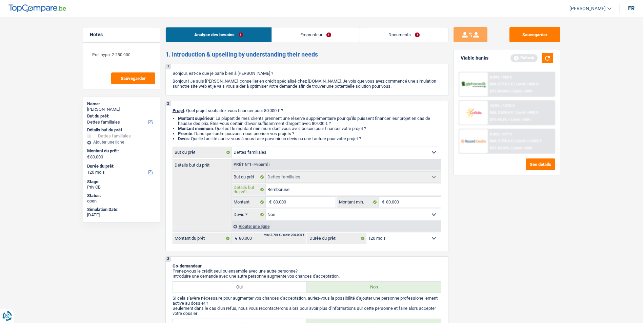
type input "Remborus"
type input "Remboru"
type input "Rembor"
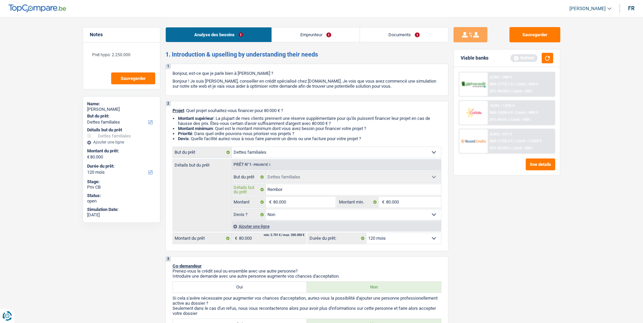
type input "Rembo"
type input "Rembou"
type input "Rembour"
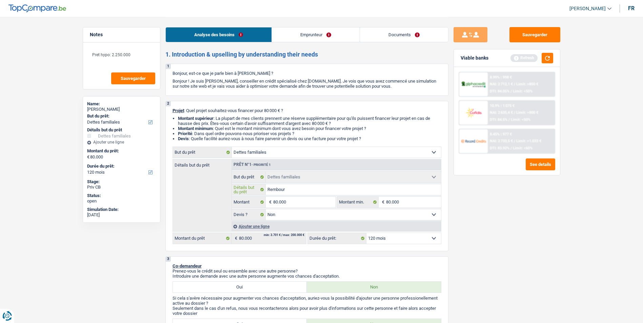
type input "Rembour"
type input "Rembours"
type input "Rembourse"
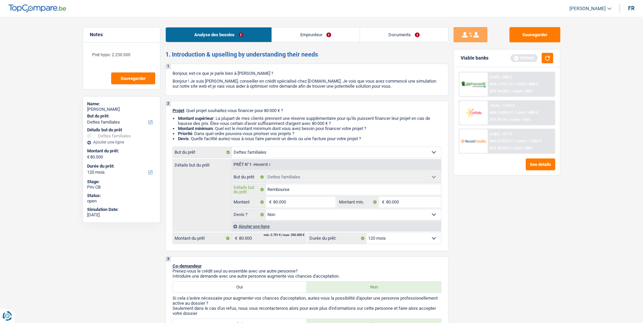
type input "Rembourser"
type input "Rembourser s"
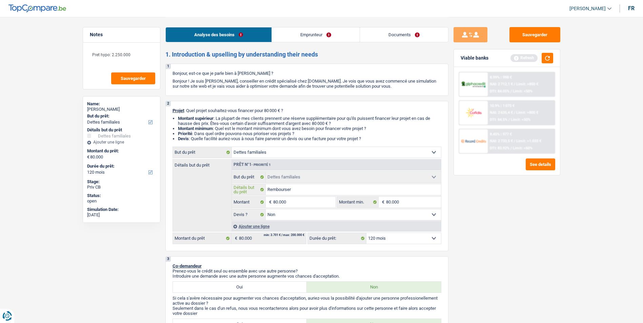
type input "Rembourser s"
type input "Rembourser so"
type input "Rembourser son"
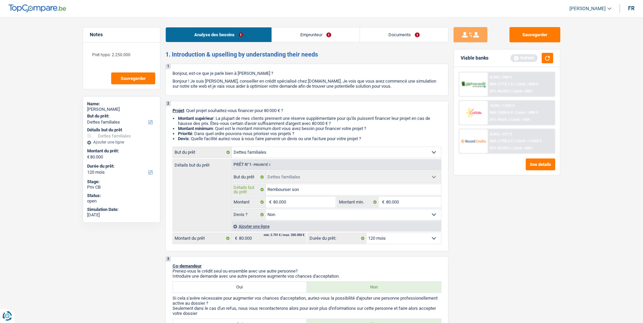
type input "Rembourser son"
type input "Rembourser son f"
type input "Rembourser son fr"
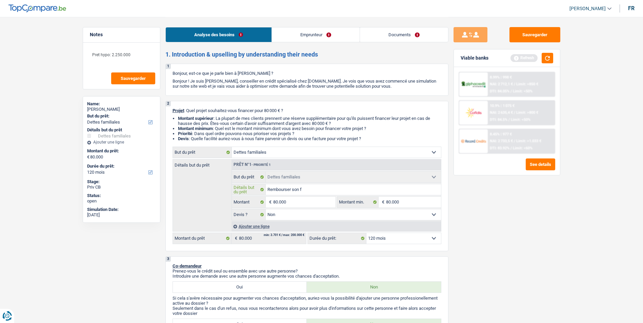
type input "Rembourser son fr"
type input "Rembourser son fre"
type input "Rembourser son frer"
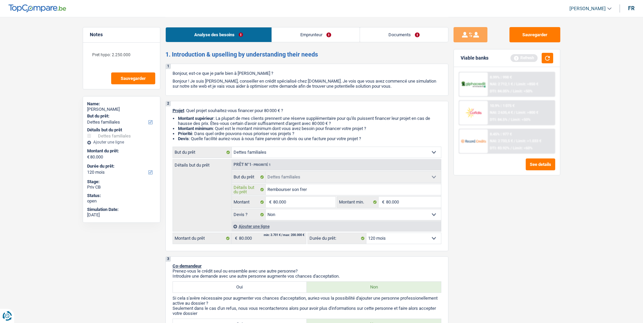
type input "Rembourser son frere"
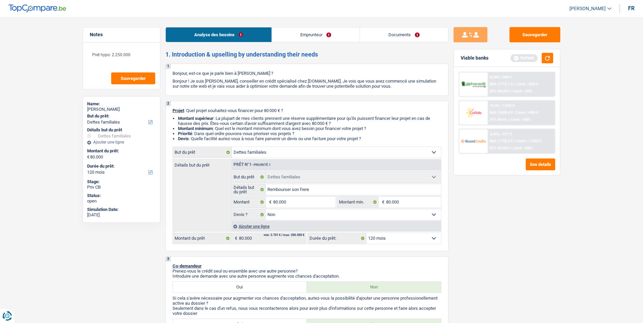
click at [538, 171] on div "8.99% | 998 € NAI: 2 712,1 € / Limit: >850 € DTI: 84.05% / Limit: <50% 10.9% | …" at bounding box center [507, 121] width 106 height 108
click at [538, 167] on button "See details" at bounding box center [540, 165] width 29 height 12
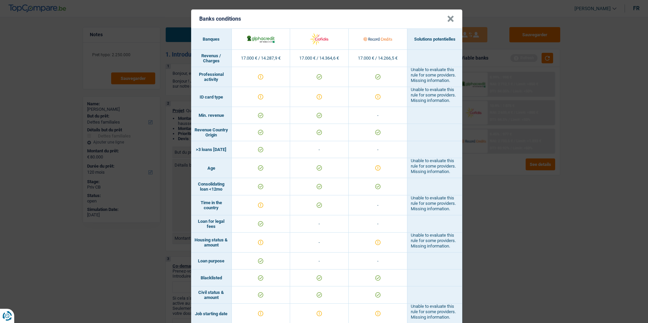
click at [447, 17] on button "×" at bounding box center [450, 19] width 7 height 7
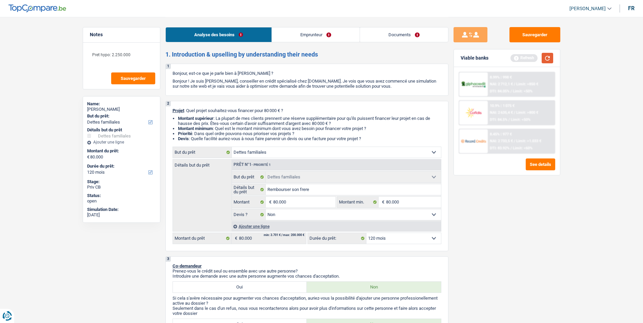
click at [552, 58] on button "button" at bounding box center [548, 58] width 12 height 11
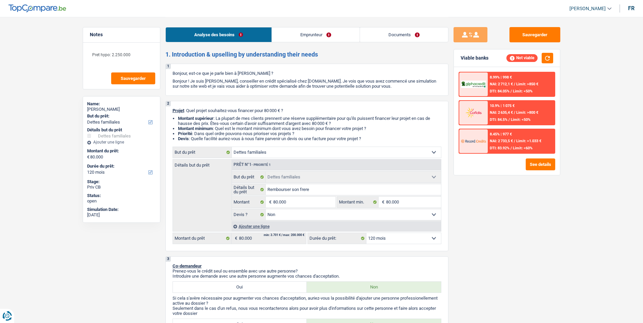
click at [500, 89] on div "8.99% | 998 € NAI: 2 712,1 € / Limit: >850 € DTI: 84.05% / Limit: <50%" at bounding box center [521, 85] width 67 height 24
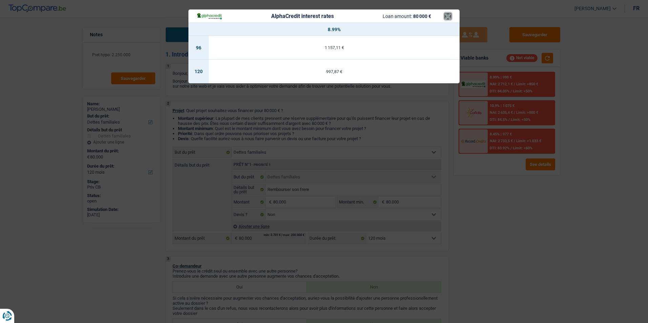
click at [450, 17] on button "×" at bounding box center [448, 16] width 7 height 7
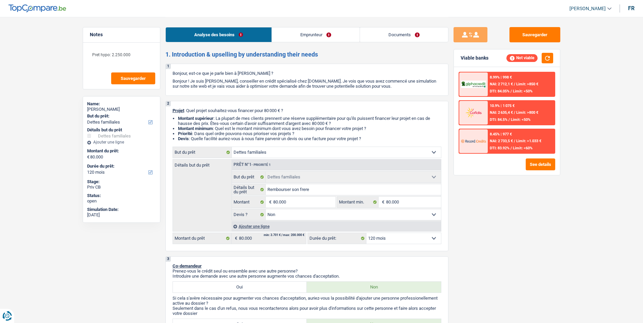
drag, startPoint x: 313, startPoint y: 26, endPoint x: 315, endPoint y: 32, distance: 6.1
click at [313, 26] on div "Analyse des besoins Emprunteur Documents" at bounding box center [306, 31] width 283 height 29
click at [315, 32] on link "Emprunteur" at bounding box center [316, 34] width 88 height 15
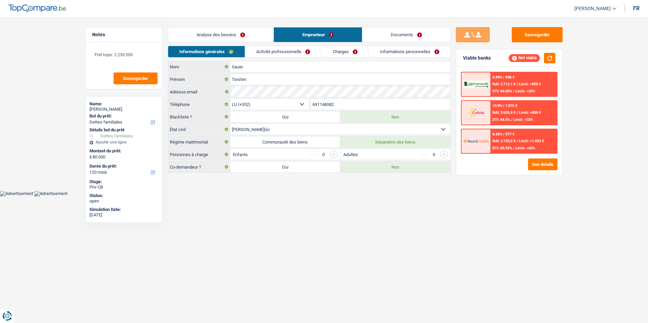
click at [316, 51] on link "Activité professionnelle" at bounding box center [283, 51] width 76 height 11
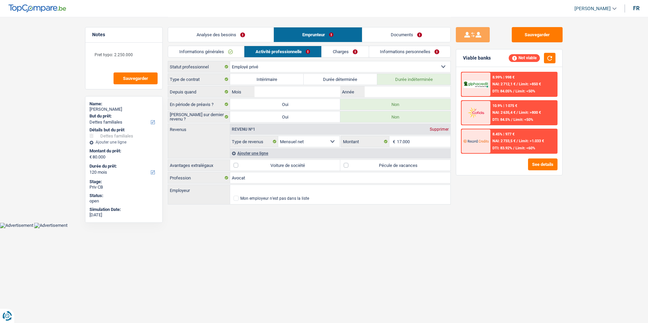
click at [338, 50] on link "Charges" at bounding box center [345, 51] width 47 height 11
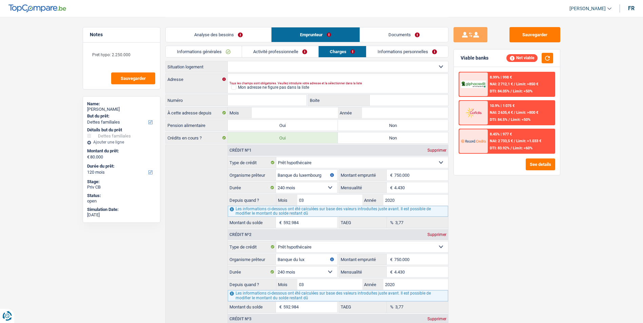
click at [503, 90] on span "DTI: 84.05%" at bounding box center [500, 91] width 20 height 4
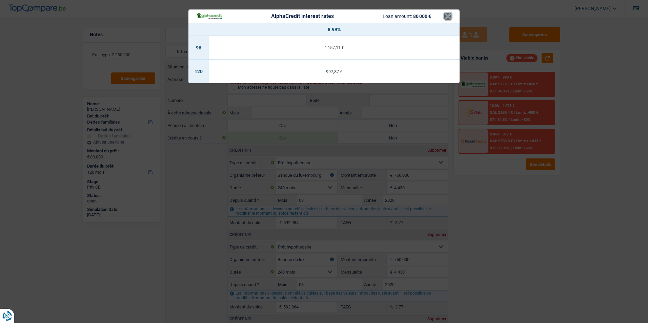
click at [451, 15] on button "×" at bounding box center [448, 16] width 7 height 7
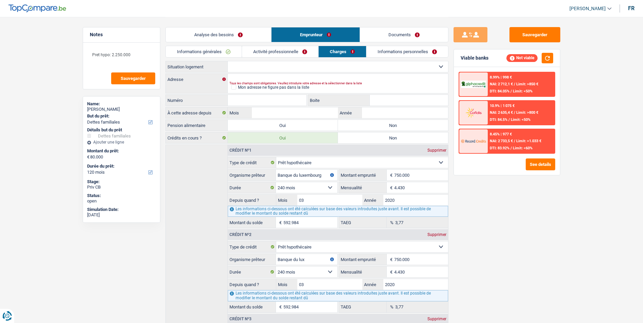
click at [507, 137] on div "8.45% | 977 € NAI: 2 733,5 € / Limit: >1.033 € DTI: 83.92% / Limit: <60%" at bounding box center [521, 142] width 67 height 24
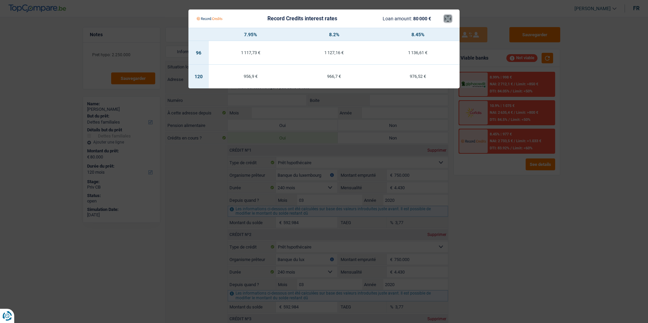
click at [450, 18] on button "×" at bounding box center [448, 18] width 7 height 7
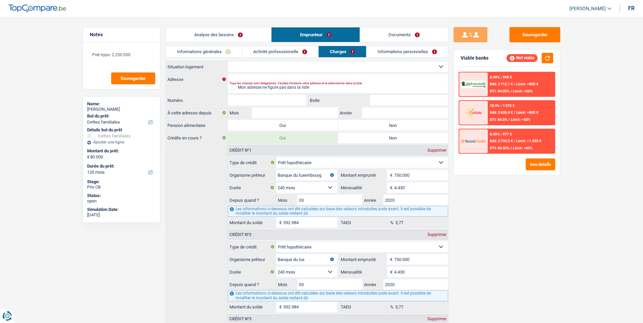
click at [498, 83] on span "NAI: 2 712,1 €" at bounding box center [501, 84] width 23 height 4
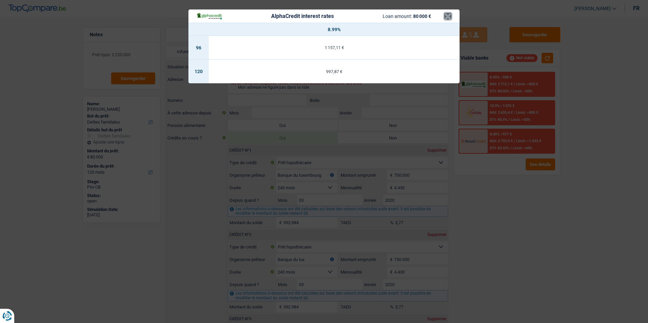
click at [449, 18] on button "×" at bounding box center [448, 16] width 7 height 7
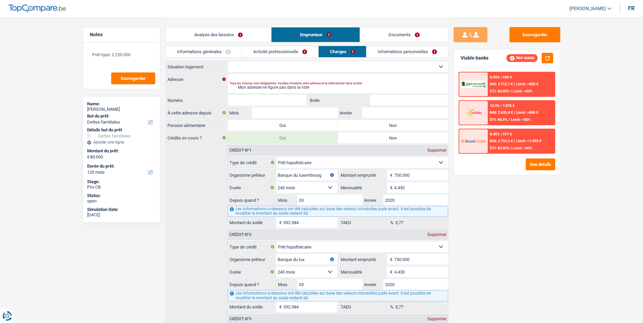
click at [513, 104] on div "10.9% | 1 075 €" at bounding box center [502, 106] width 25 height 4
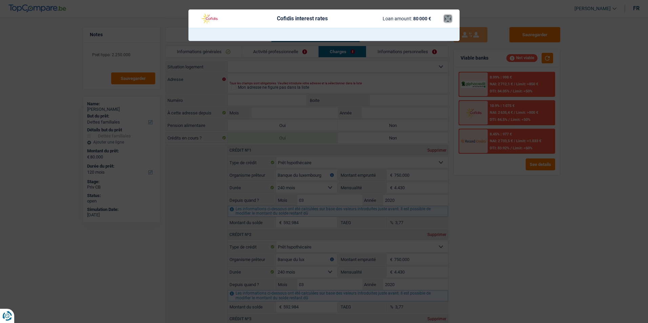
click at [446, 22] on button "×" at bounding box center [448, 18] width 7 height 7
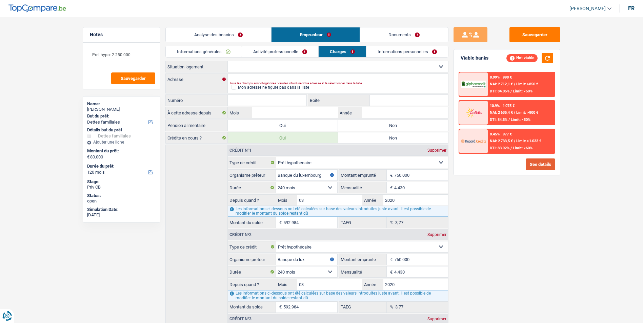
click at [539, 162] on button "See details" at bounding box center [540, 165] width 29 height 12
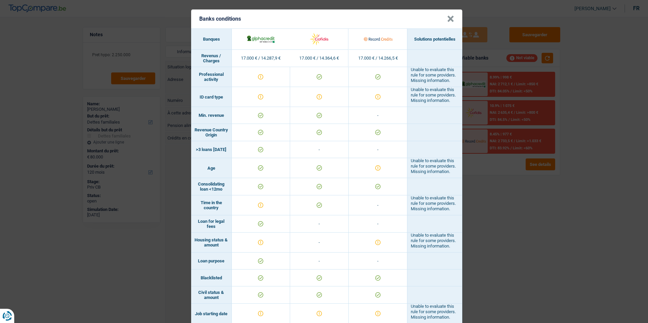
click at [450, 21] on button "×" at bounding box center [450, 19] width 7 height 7
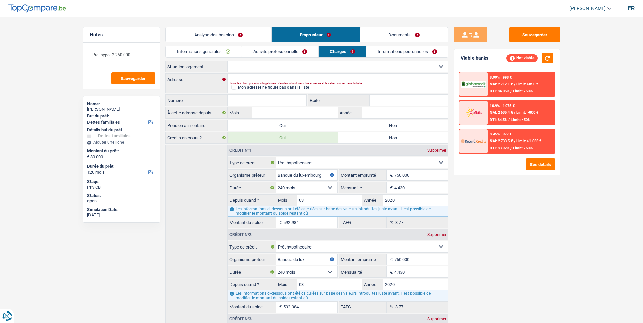
click at [227, 38] on link "Analyse des besoins" at bounding box center [218, 34] width 105 height 15
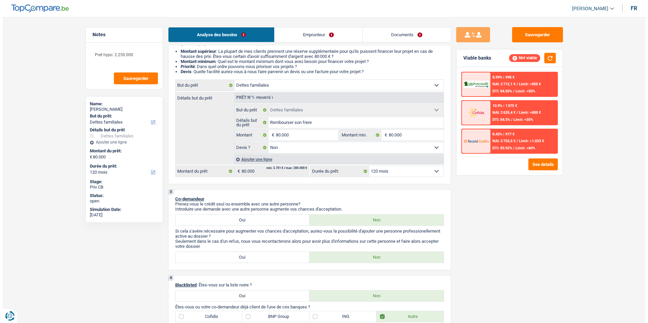
scroll to position [68, 0]
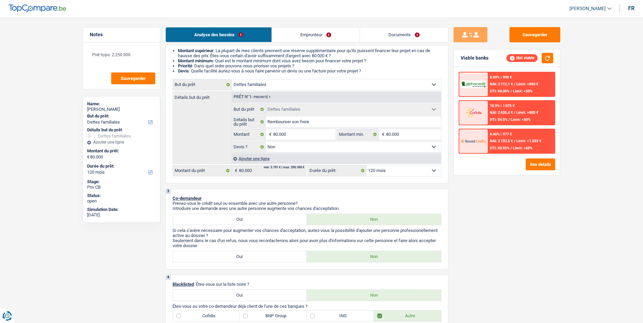
click at [399, 166] on select "12 mois 18 mois 24 mois 30 mois 36 mois 42 mois 48 mois 60 mois 72 mois 84 mois…" at bounding box center [404, 170] width 75 height 11
click at [367, 165] on select "12 mois 18 mois 24 mois 30 mois 36 mois 42 mois 48 mois 60 mois 72 mois 84 mois…" at bounding box center [404, 170] width 75 height 11
click at [540, 161] on button "See details" at bounding box center [540, 165] width 29 height 12
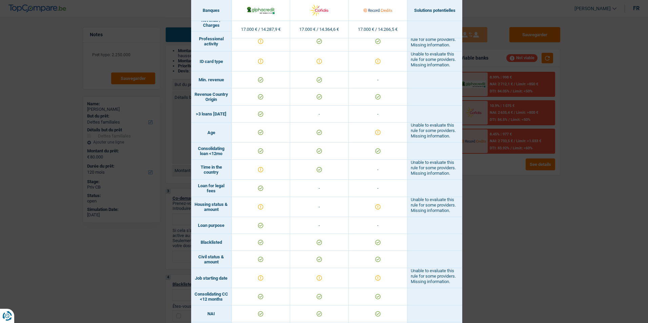
scroll to position [0, 0]
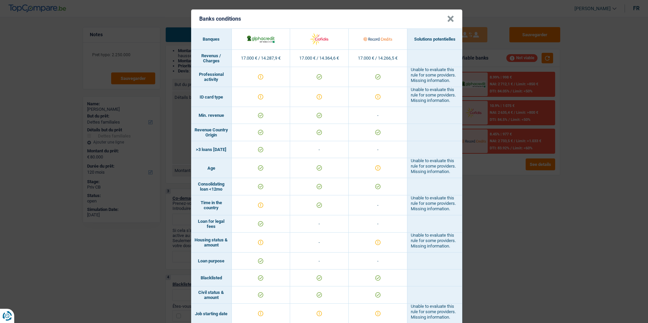
click at [444, 20] on header "Banks conditions ×" at bounding box center [326, 18] width 271 height 19
click at [448, 19] on button "×" at bounding box center [450, 19] width 7 height 7
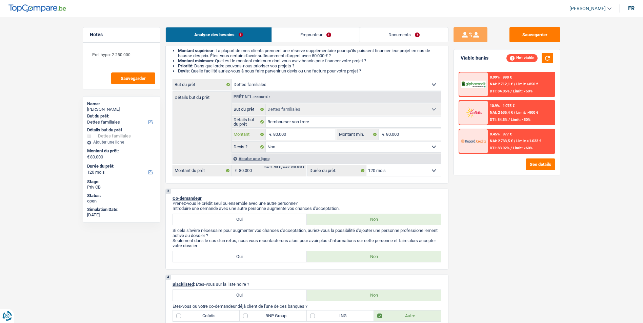
click at [295, 136] on input "80.000" at bounding box center [304, 134] width 62 height 11
click at [529, 168] on button "See details" at bounding box center [540, 165] width 29 height 12
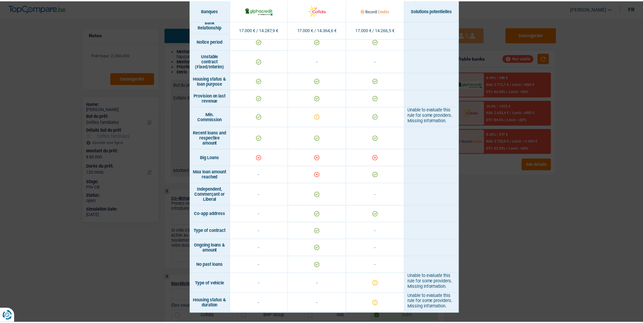
scroll to position [398, 0]
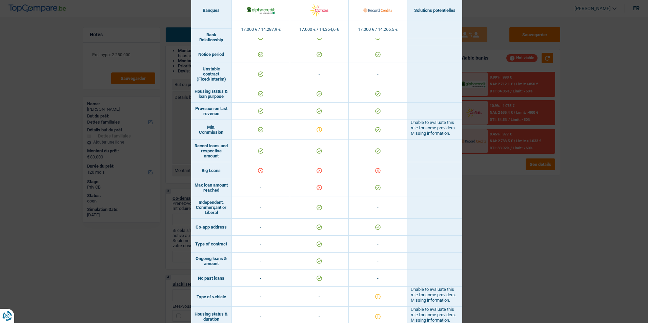
click at [483, 201] on div "Banks conditions × Banques Solutions potentielles Revenus / Charges 17.000 € / …" at bounding box center [324, 161] width 648 height 323
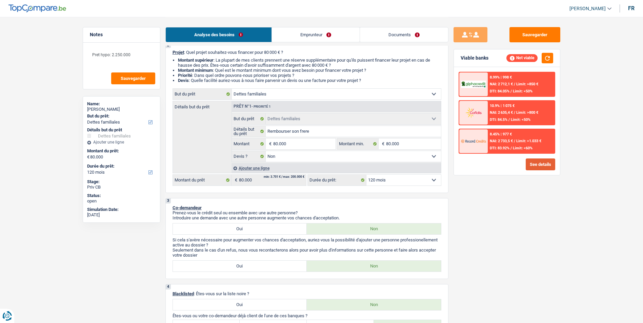
scroll to position [68, 0]
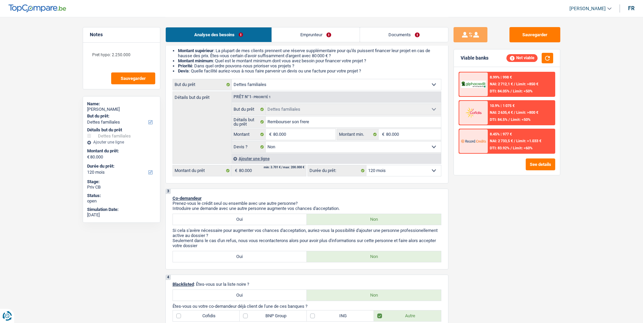
click at [386, 34] on link "Documents" at bounding box center [404, 34] width 88 height 15
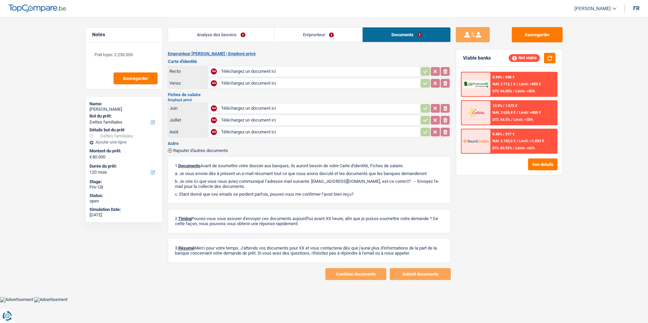
click at [232, 31] on link "Analyse des besoins" at bounding box center [221, 34] width 106 height 15
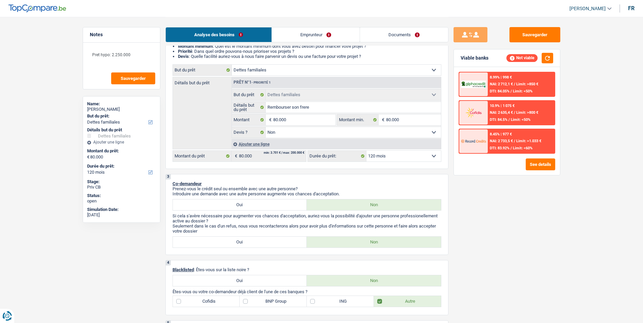
scroll to position [136, 0]
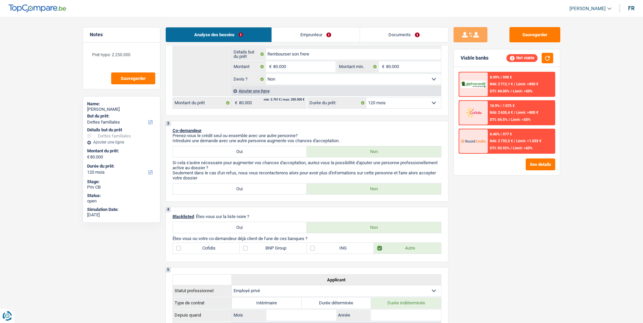
click at [262, 152] on label "Oui" at bounding box center [240, 151] width 134 height 11
click at [262, 152] on input "Oui" at bounding box center [240, 151] width 134 height 11
radio input "true"
select select "32"
select select "mealVouchers"
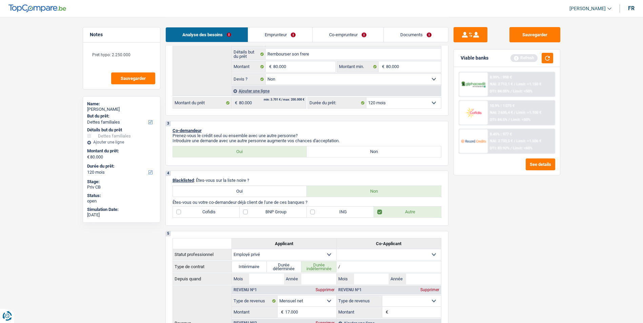
click at [336, 43] on div "Analyse des besoins Emprunteur Co-emprunteur Documents" at bounding box center [306, 31] width 283 height 29
click at [340, 38] on link "Co-emprunteur" at bounding box center [348, 34] width 71 height 15
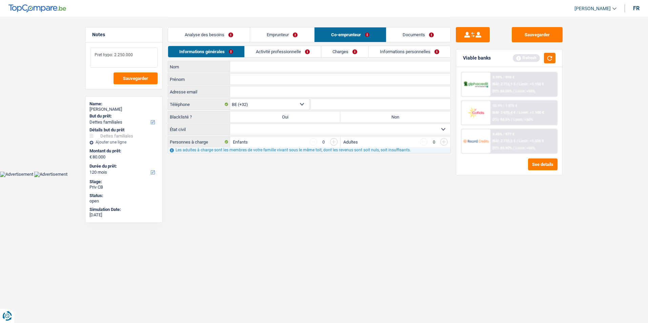
click at [147, 56] on textarea "Pret hypo: 2.250.000" at bounding box center [123, 57] width 67 height 20
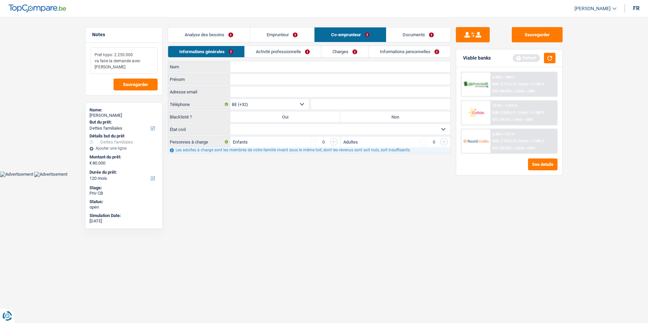
drag, startPoint x: 120, startPoint y: 69, endPoint x: 91, endPoint y: 54, distance: 32.3
click at [91, 54] on textarea "Pret hypo: 2.250.000 va faire la demande avec madame" at bounding box center [123, 60] width 67 height 26
type textarea "Pret hypo: 2.250.000 va faire la demande avec madame"
click at [518, 38] on button "Sauvegarder" at bounding box center [537, 34] width 51 height 15
drag, startPoint x: 523, startPoint y: 38, endPoint x: 518, endPoint y: 36, distance: 5.5
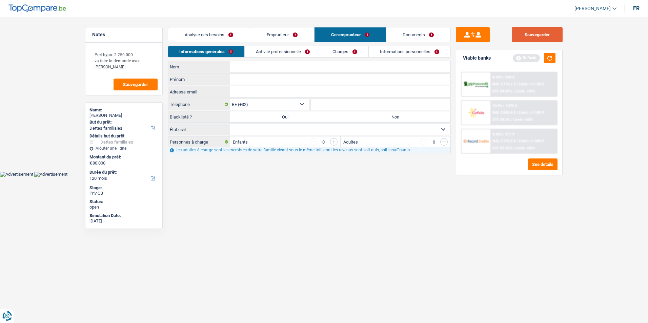
click at [523, 38] on button "Sauvegarder" at bounding box center [537, 34] width 51 height 15
